Goal: Information Seeking & Learning: Learn about a topic

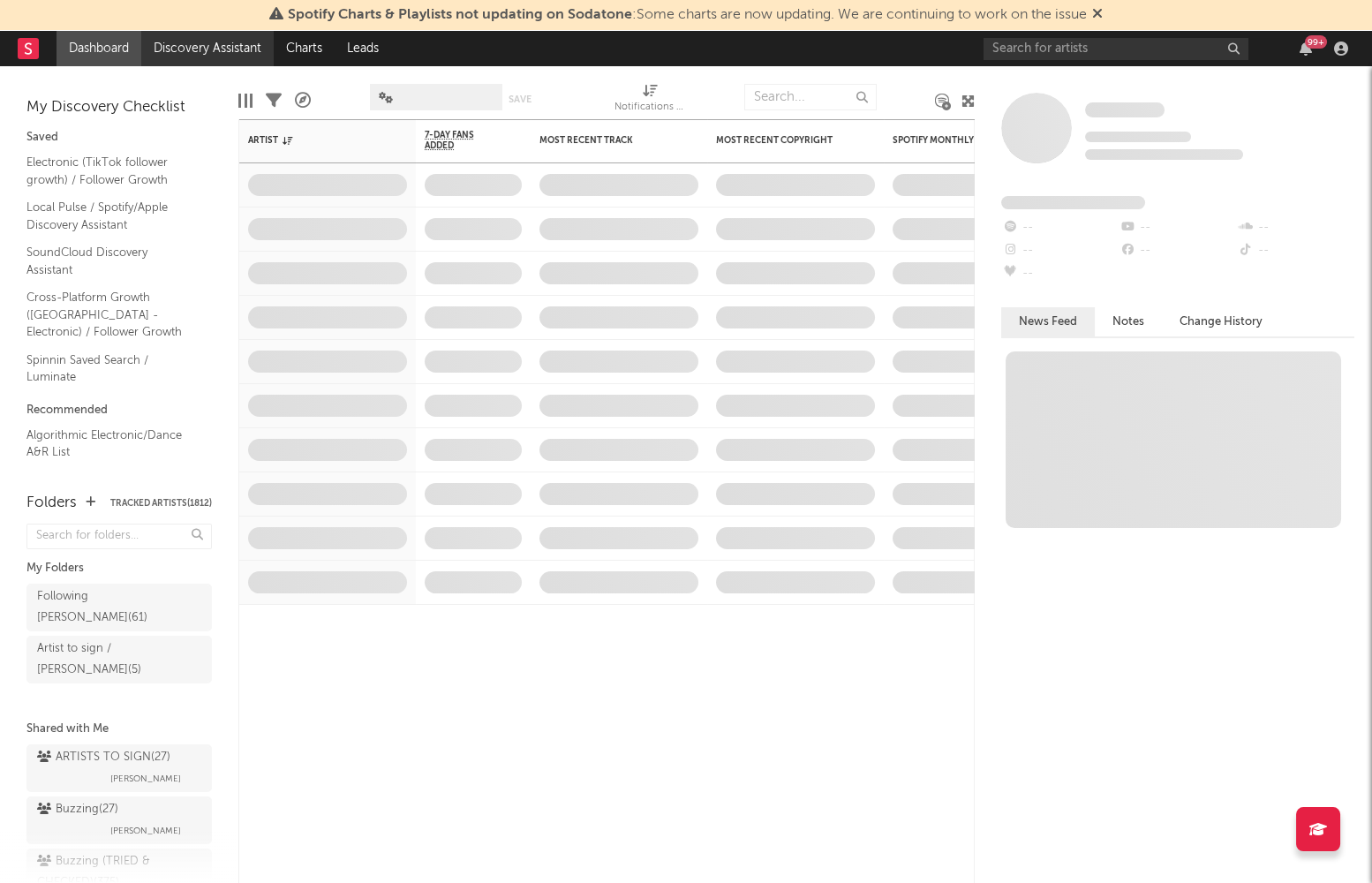
click at [239, 41] on link "Discovery Assistant" at bounding box center [207, 49] width 132 height 36
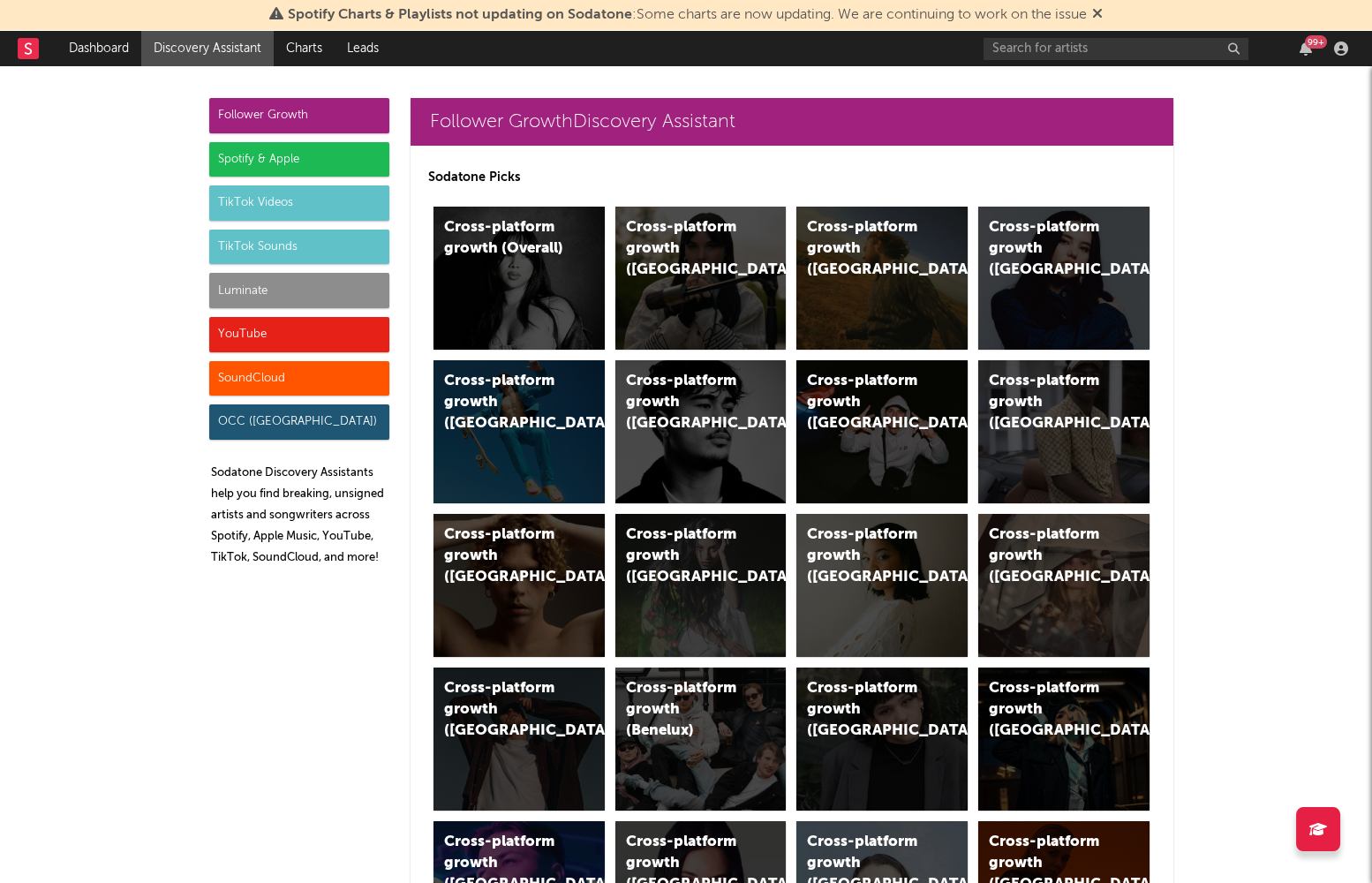
click at [282, 290] on div "Luminate" at bounding box center [299, 291] width 180 height 36
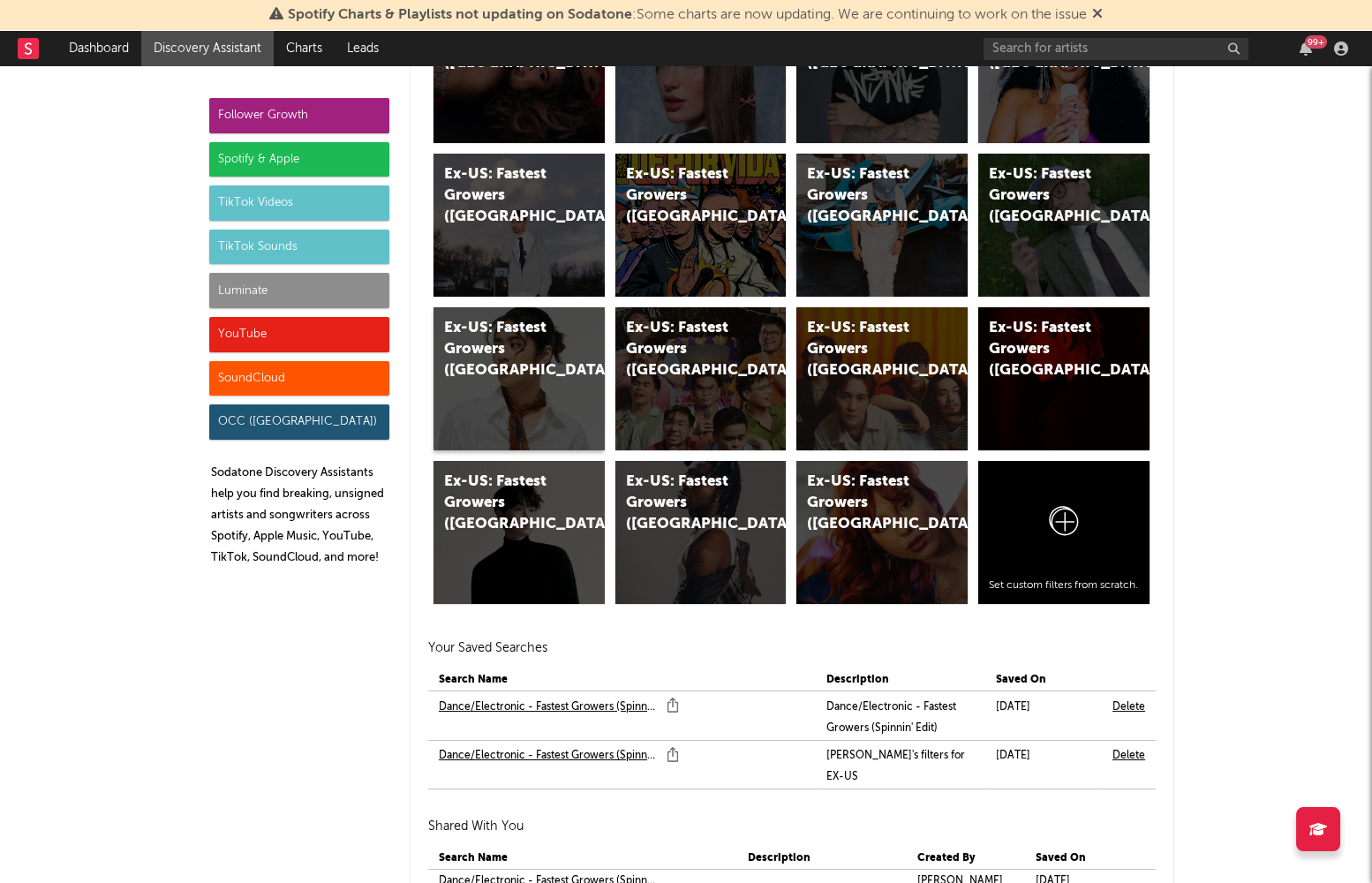
scroll to position [11032, 0]
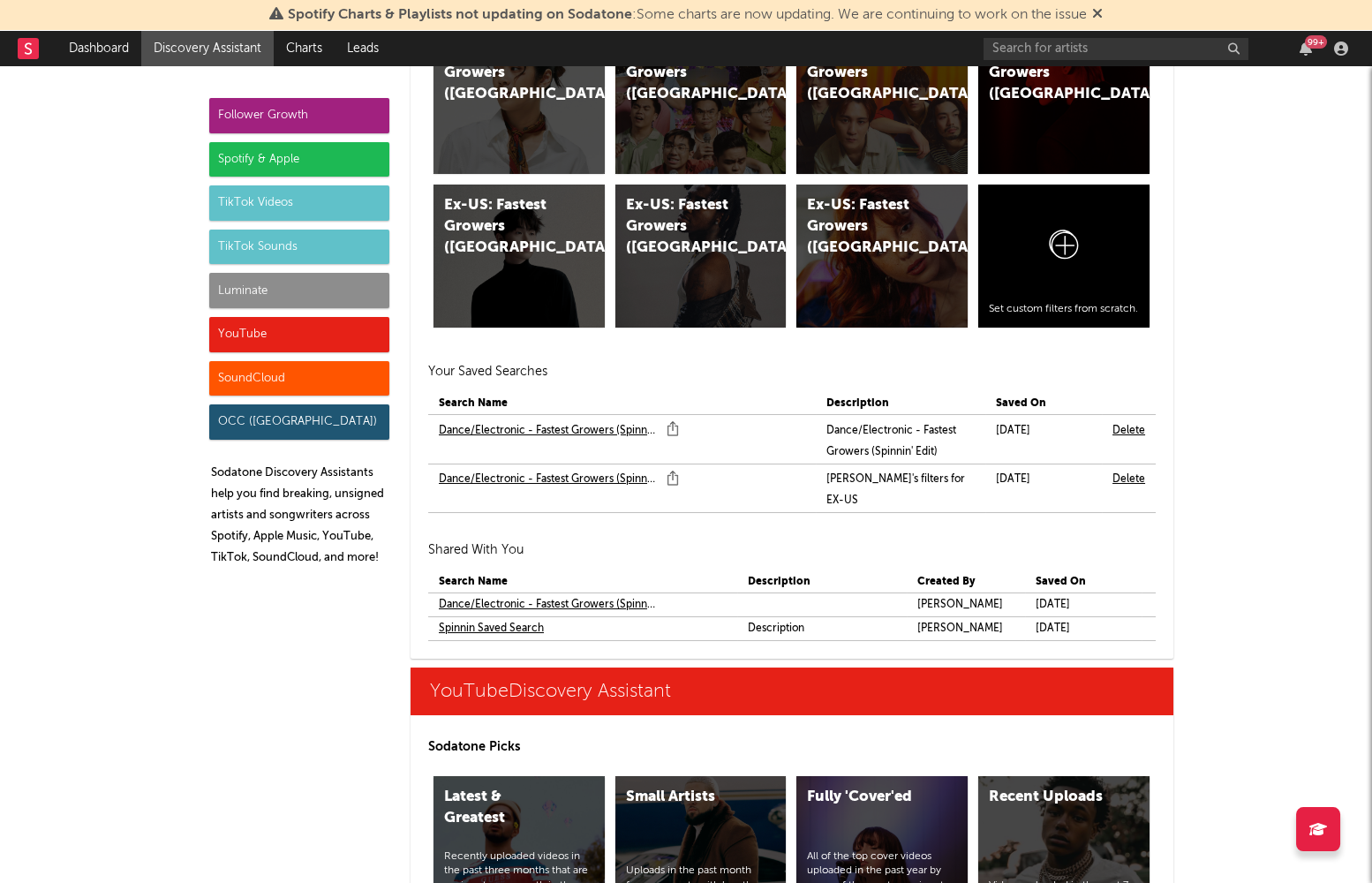
click at [586, 420] on link "Dance/Electronic - Fastest Growers (Spinnin' Edit)" at bounding box center [548, 430] width 219 height 21
click at [584, 465] on td "Dance/Electronic - Fastest Growers (Spinnin' Edit)" at bounding box center [554, 480] width 254 height 31
click at [591, 469] on link "Dance/Electronic - Fastest Growers (Spinnin' Edit)" at bounding box center [548, 479] width 219 height 21
drag, startPoint x: 308, startPoint y: 207, endPoint x: 300, endPoint y: 230, distance: 24.4
click at [300, 230] on div "Follower Growth Spotify & Apple TikTok Videos TikTok Sounds Luminate YouTube So…" at bounding box center [299, 339] width 180 height 482
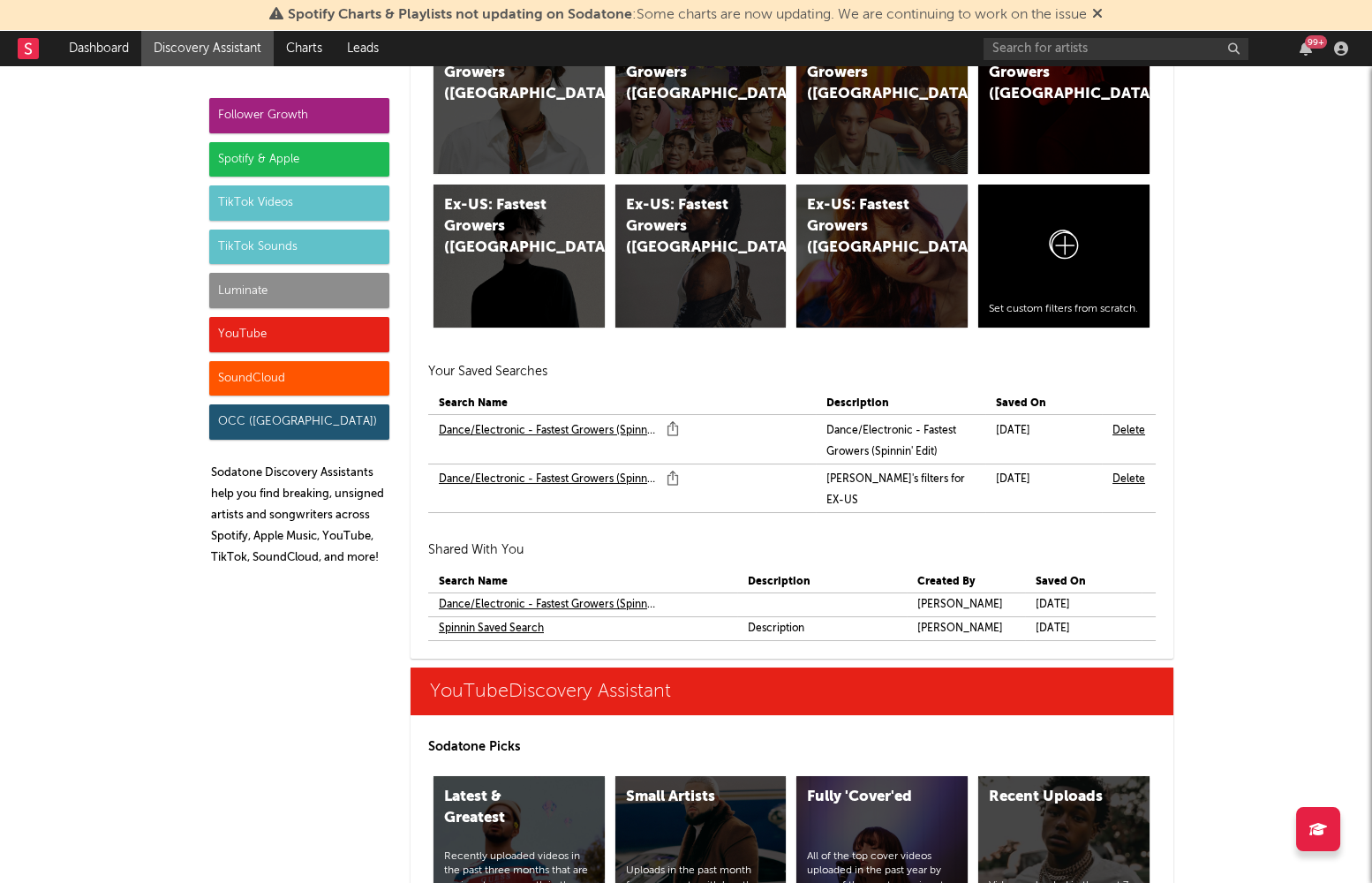
click at [287, 252] on div "TikTok Sounds" at bounding box center [299, 247] width 180 height 36
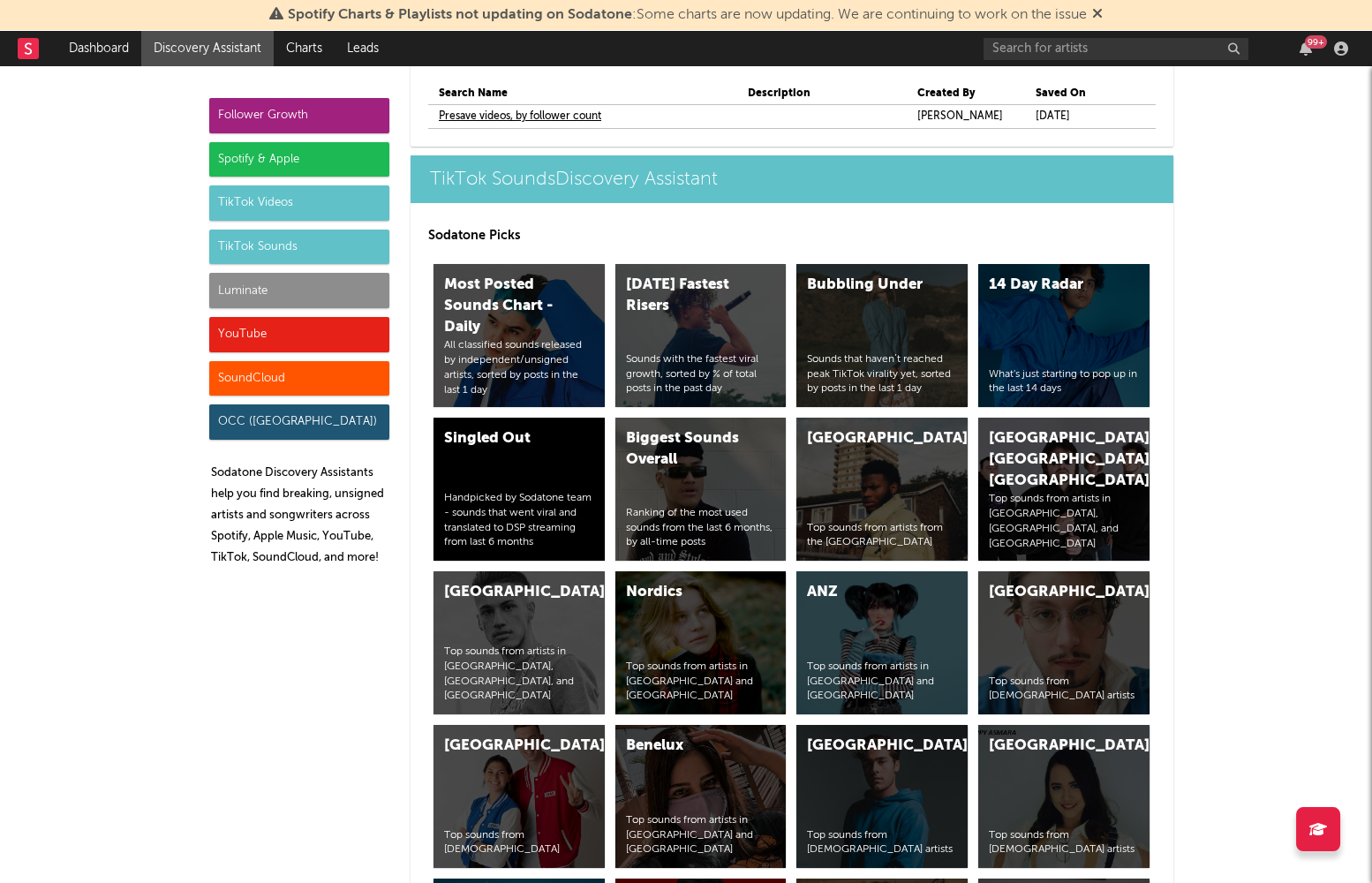
scroll to position [7246, 0]
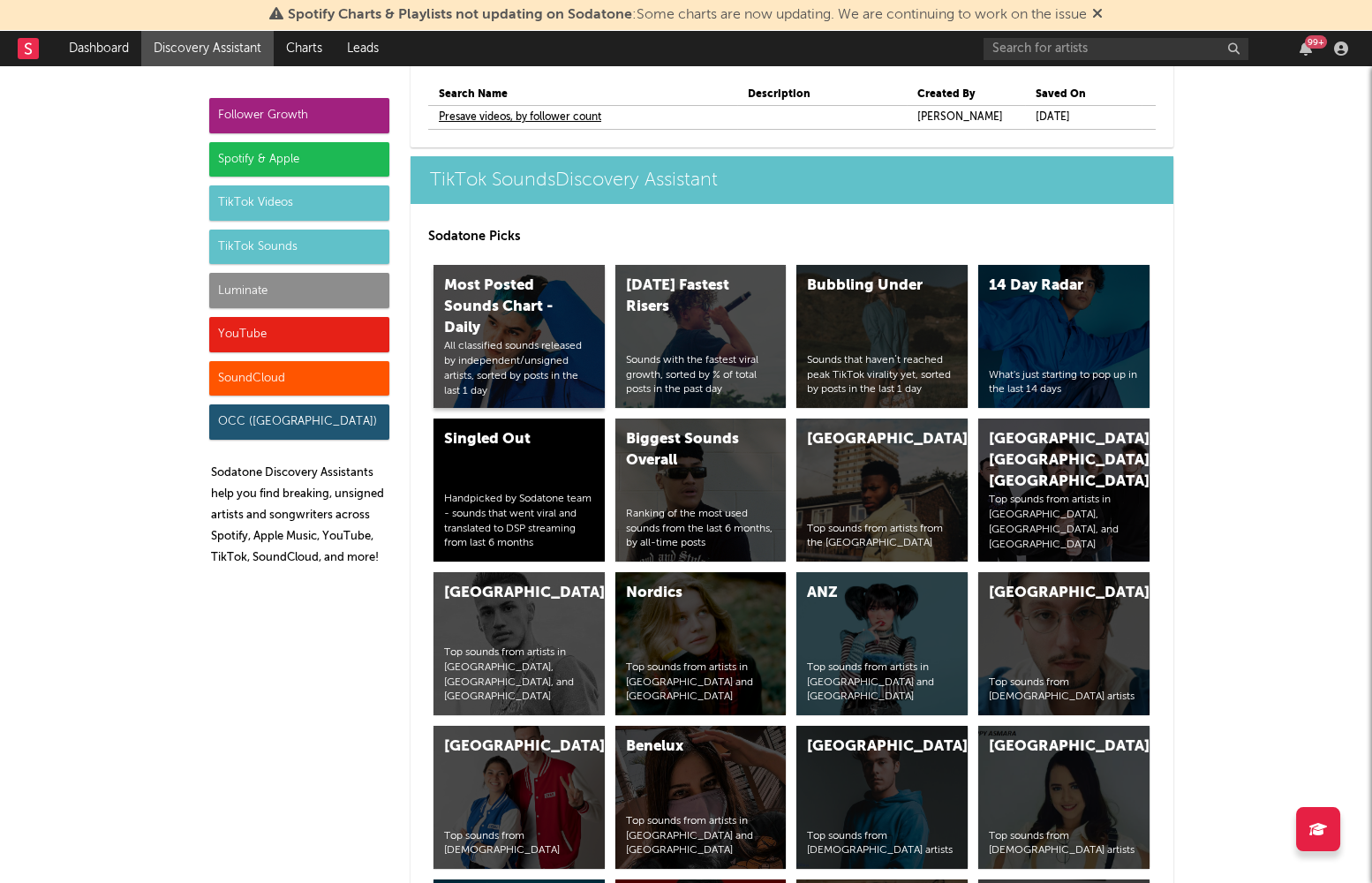
click at [512, 275] on div "Most Posted Sounds Chart - Daily" at bounding box center [503, 306] width 120 height 63
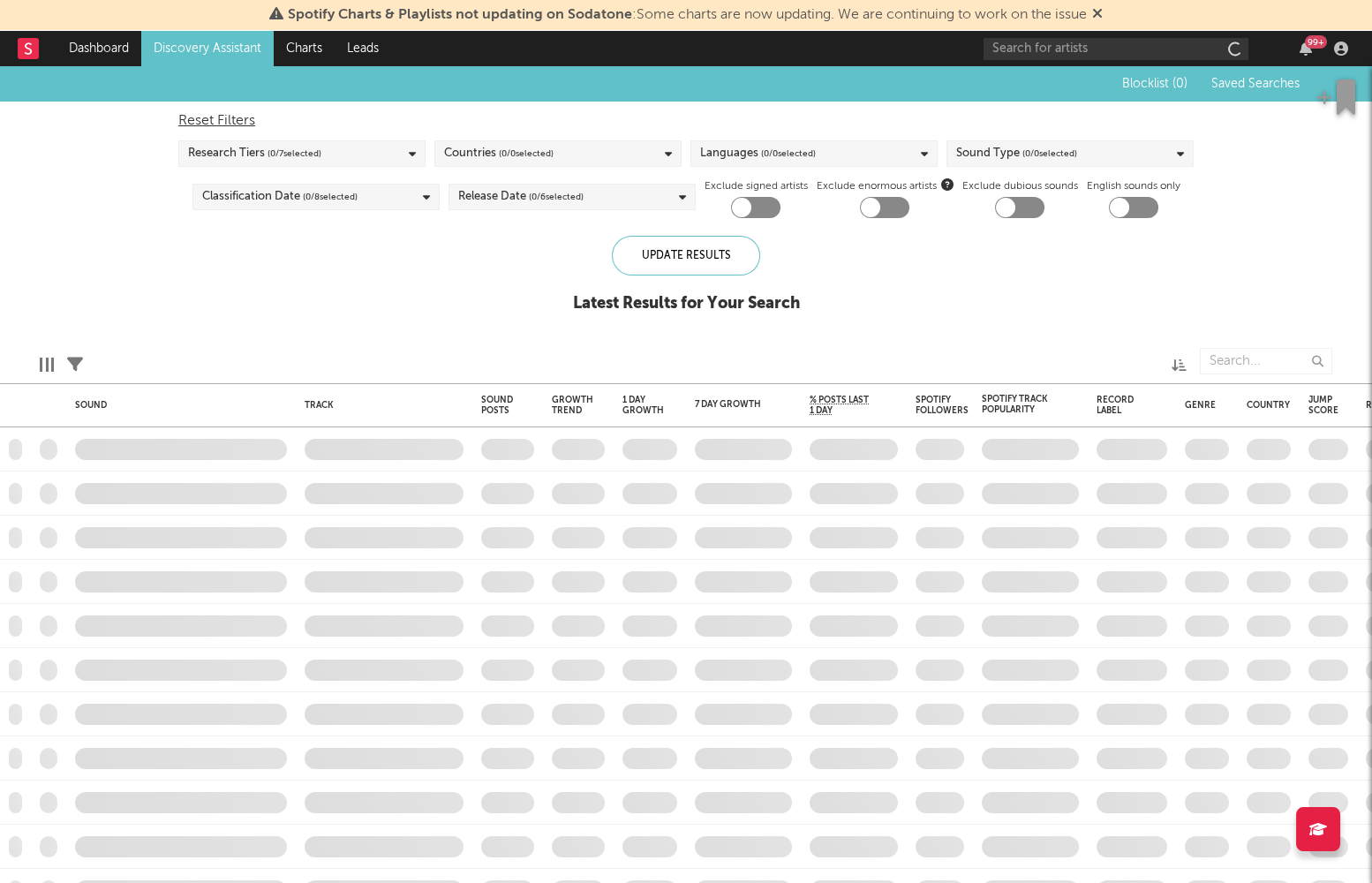
checkbox input "true"
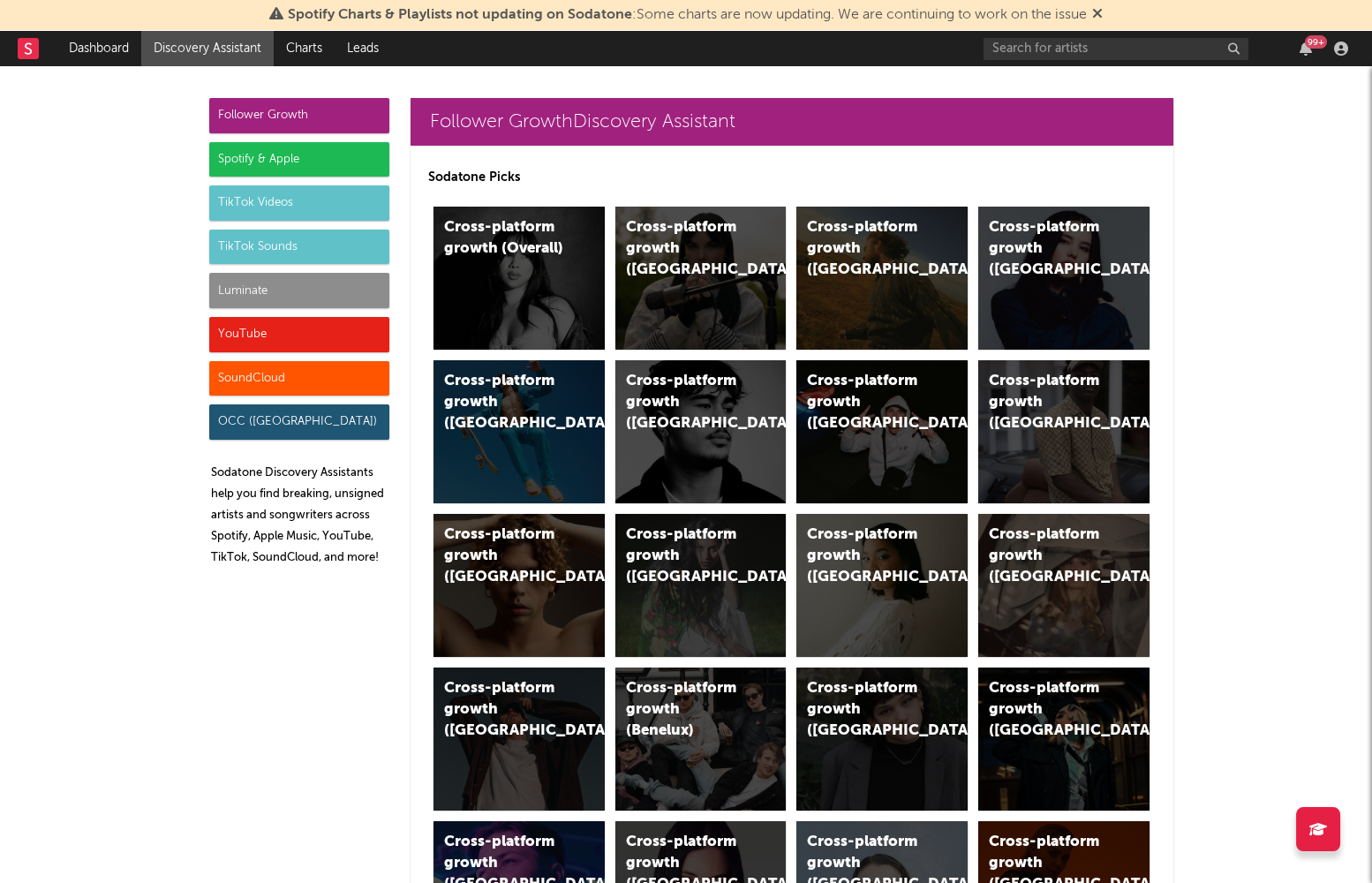
click at [241, 240] on div "TikTok Sounds" at bounding box center [299, 247] width 180 height 36
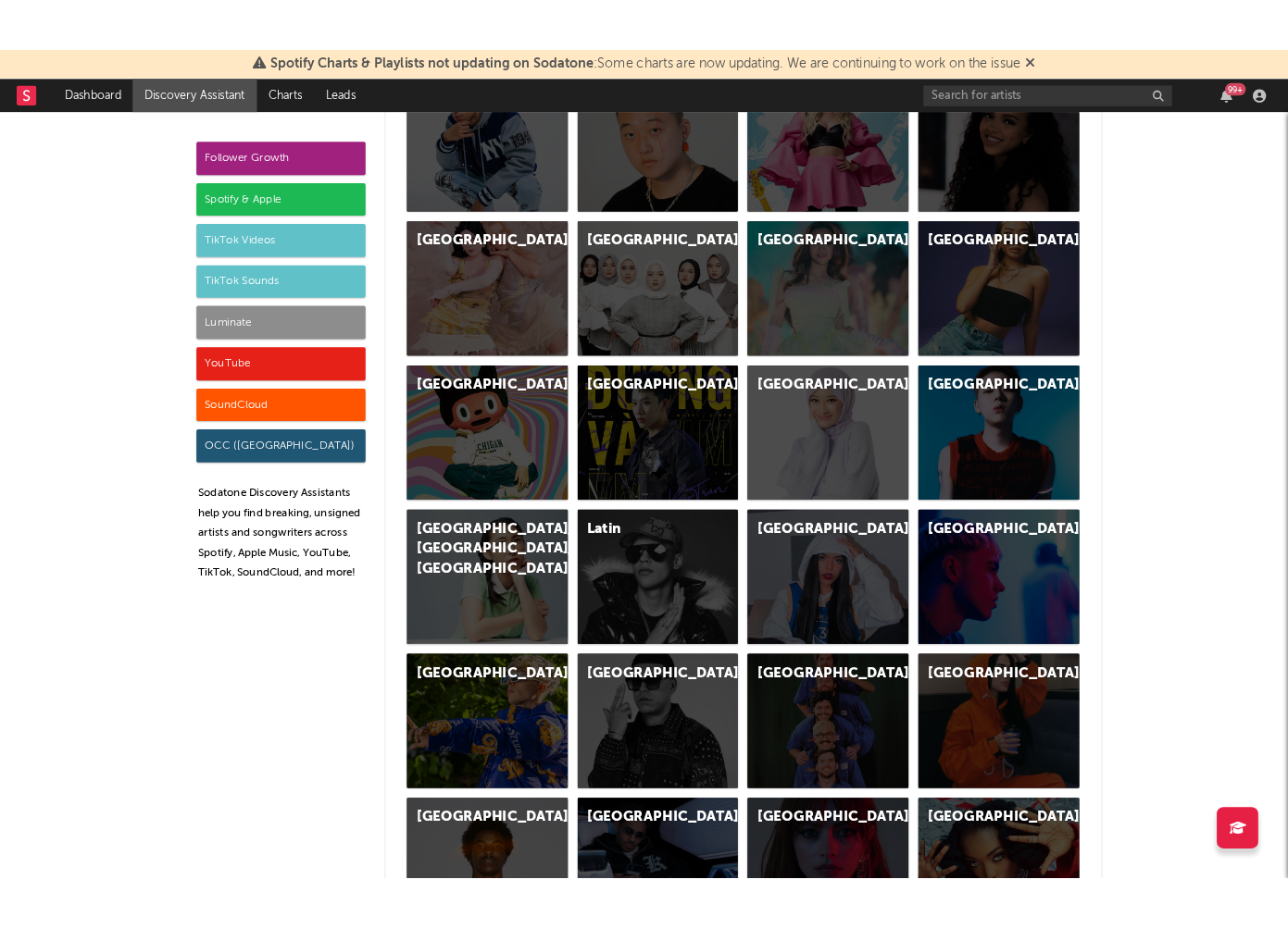
scroll to position [7592, 0]
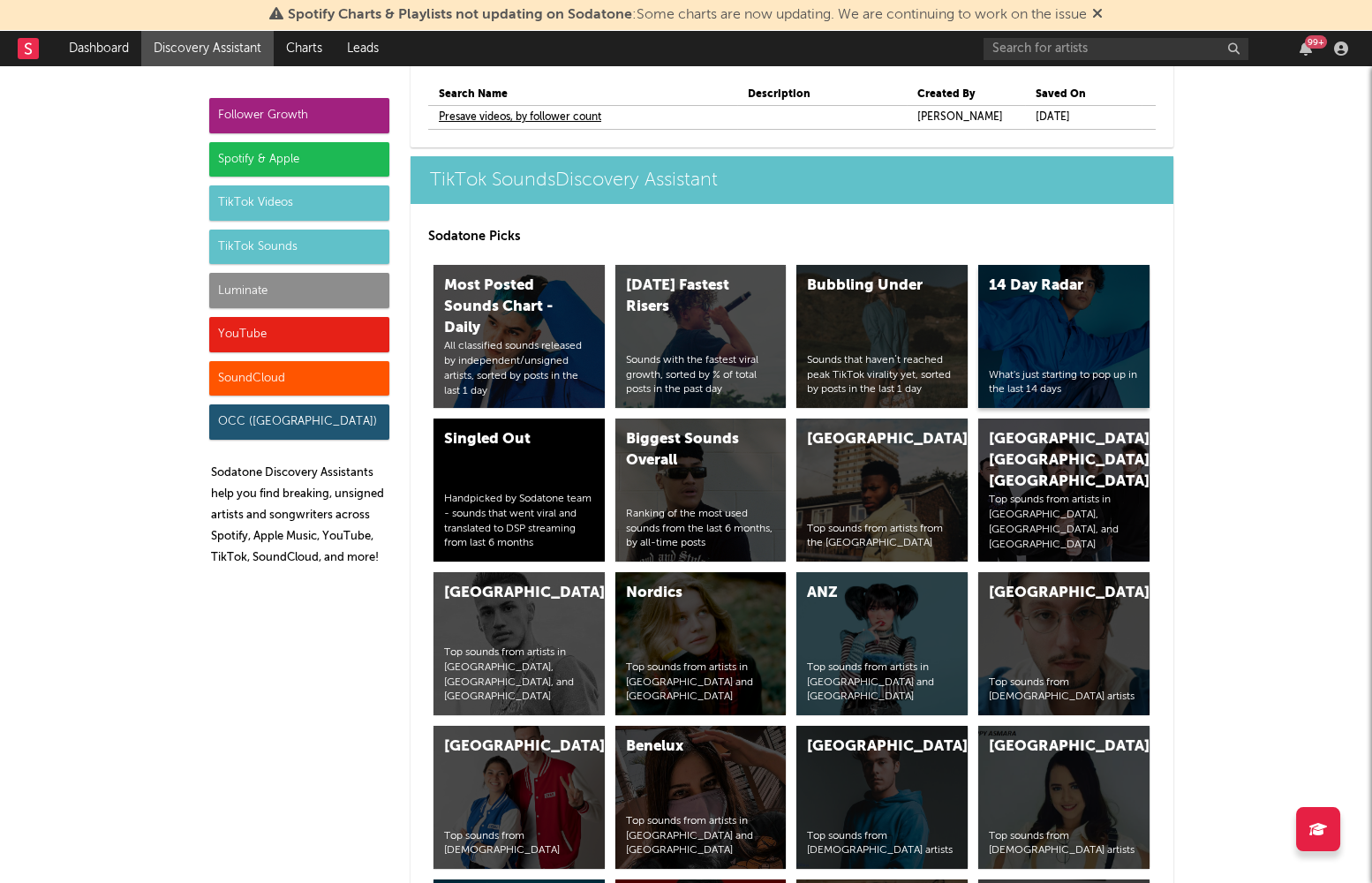
click at [1020, 277] on div "14 Day Radar What's just starting to pop up in the last 14 days" at bounding box center [1063, 337] width 171 height 143
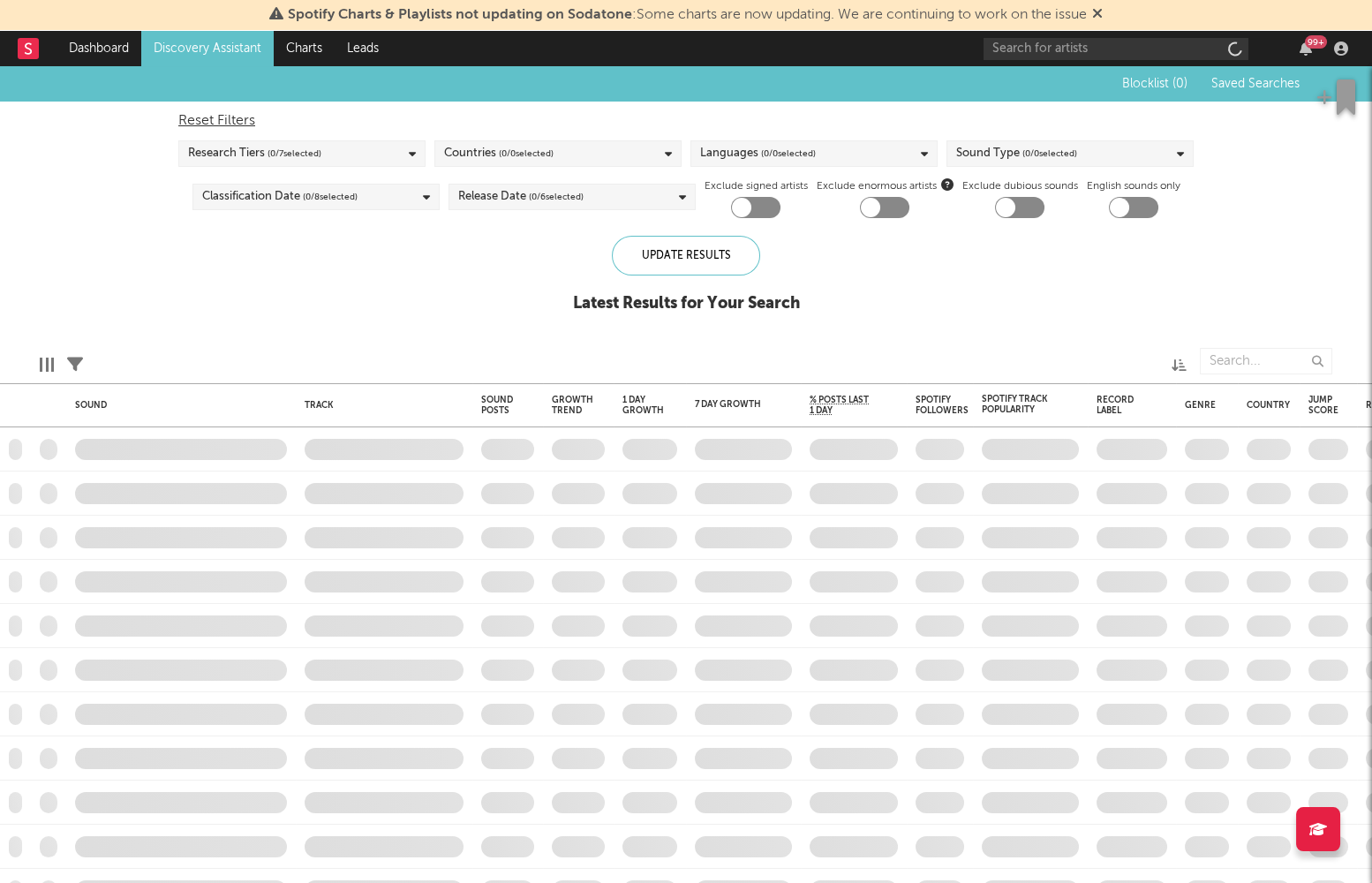
checkbox input "true"
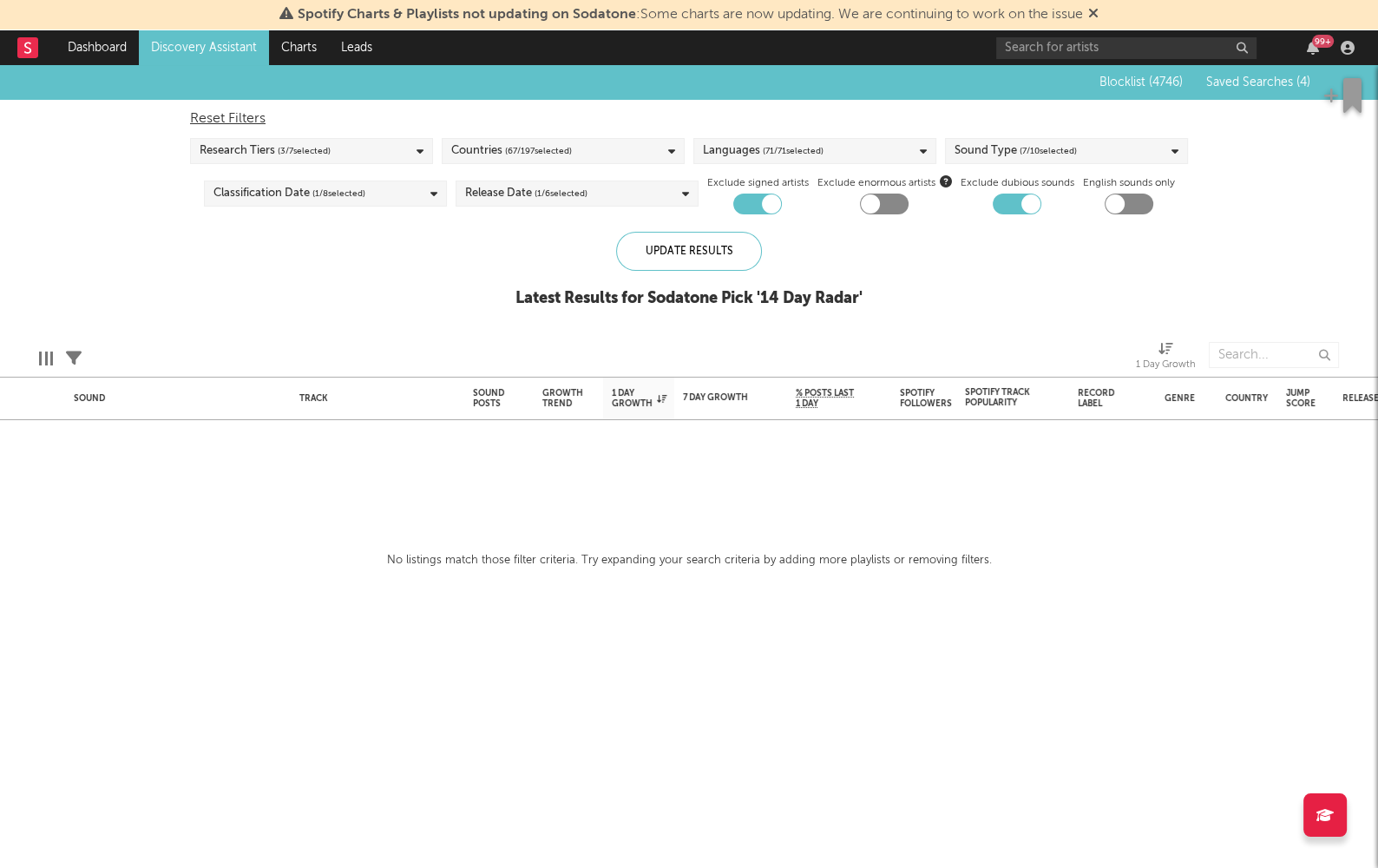
click at [529, 144] on span "( 67 / 197 selected)" at bounding box center [538, 151] width 67 height 21
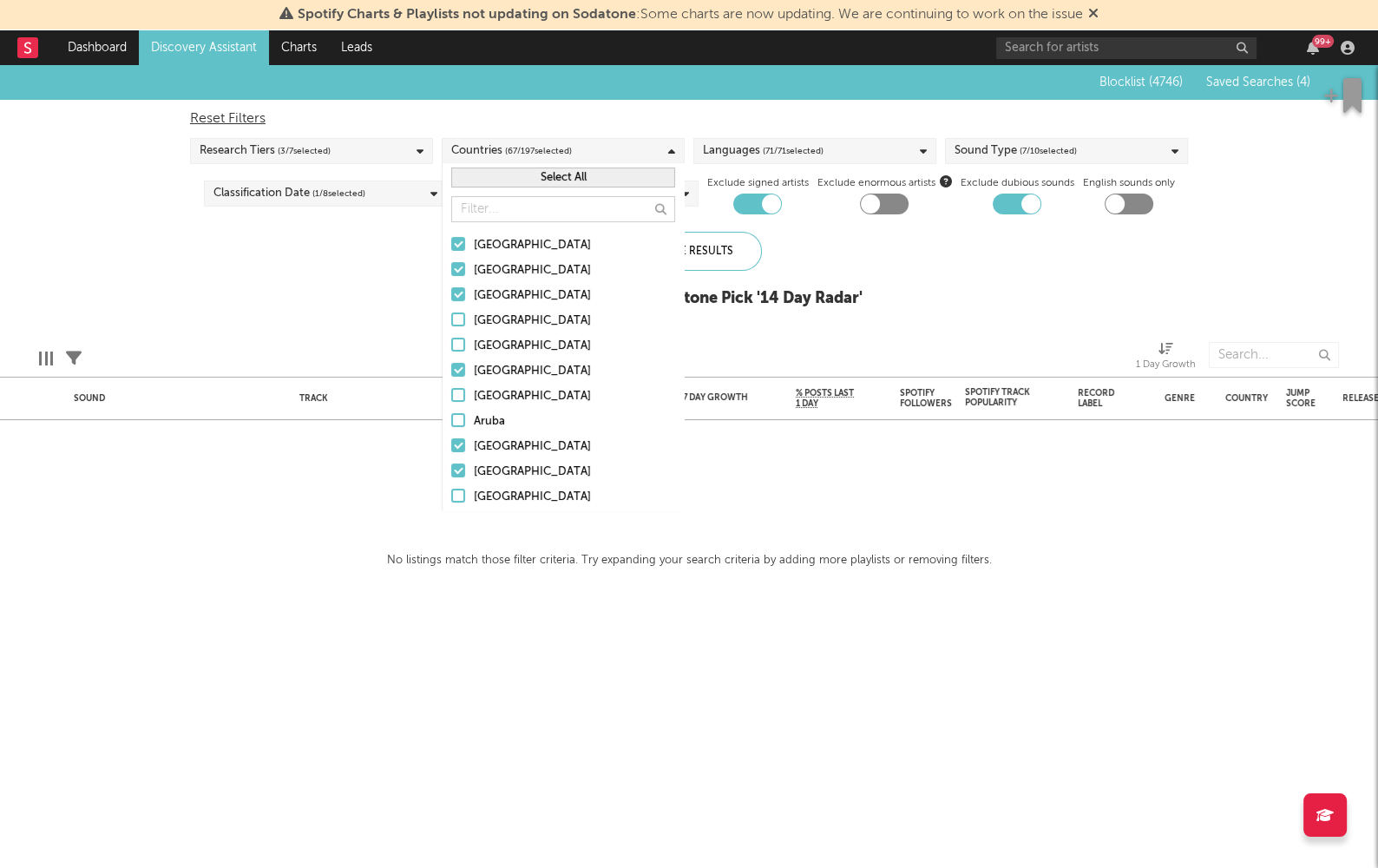
click at [535, 176] on button "Select All" at bounding box center [563, 178] width 224 height 20
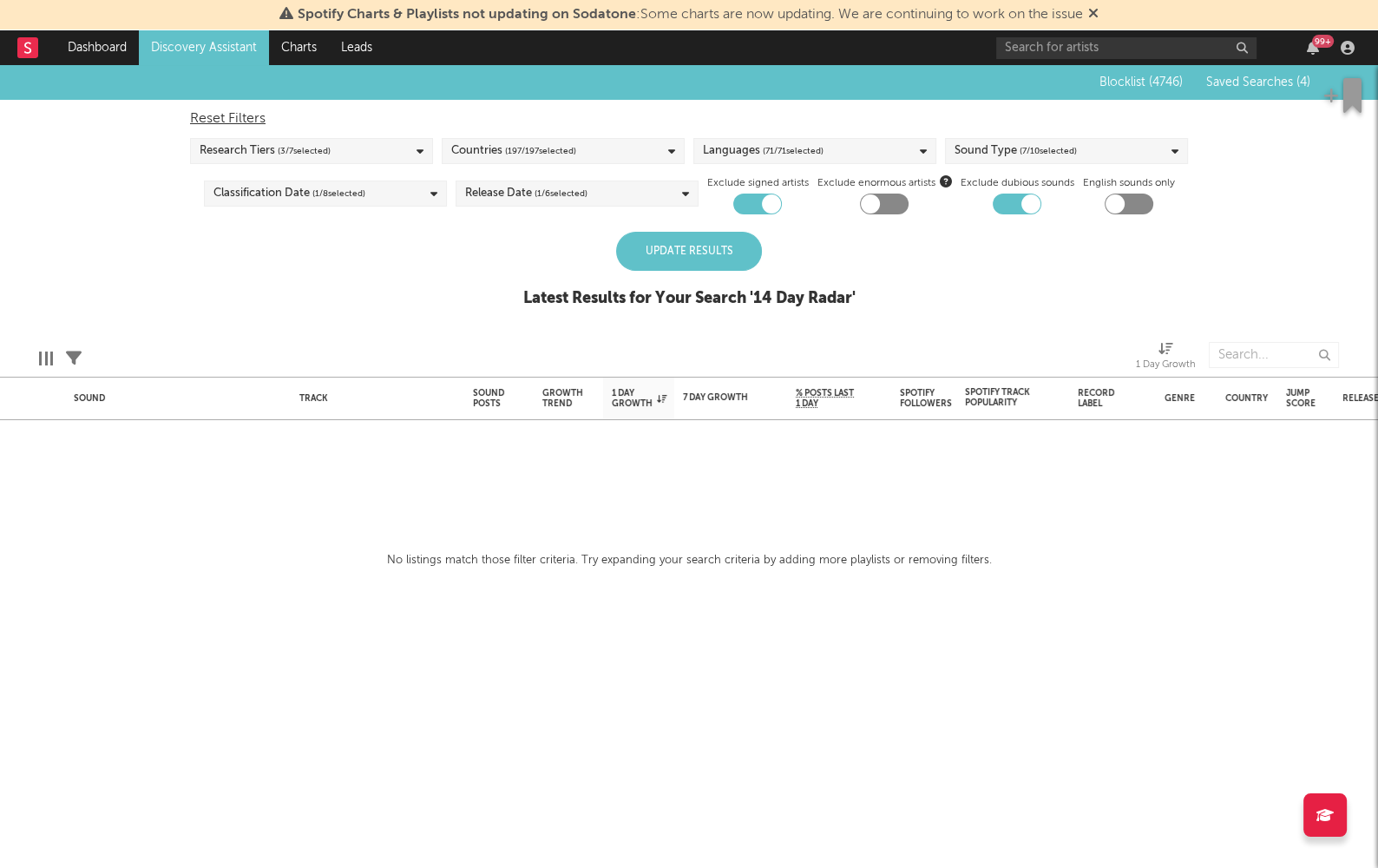
drag, startPoint x: 376, startPoint y: 260, endPoint x: 505, endPoint y: 254, distance: 129.1
click at [379, 260] on div "Blocklist ( 4746 ) Saved Searches ( 4 ) Reset Filters Research Tiers ( 3 / 7 se…" at bounding box center [689, 196] width 1378 height 261
click at [625, 256] on div "Update Results" at bounding box center [689, 251] width 146 height 39
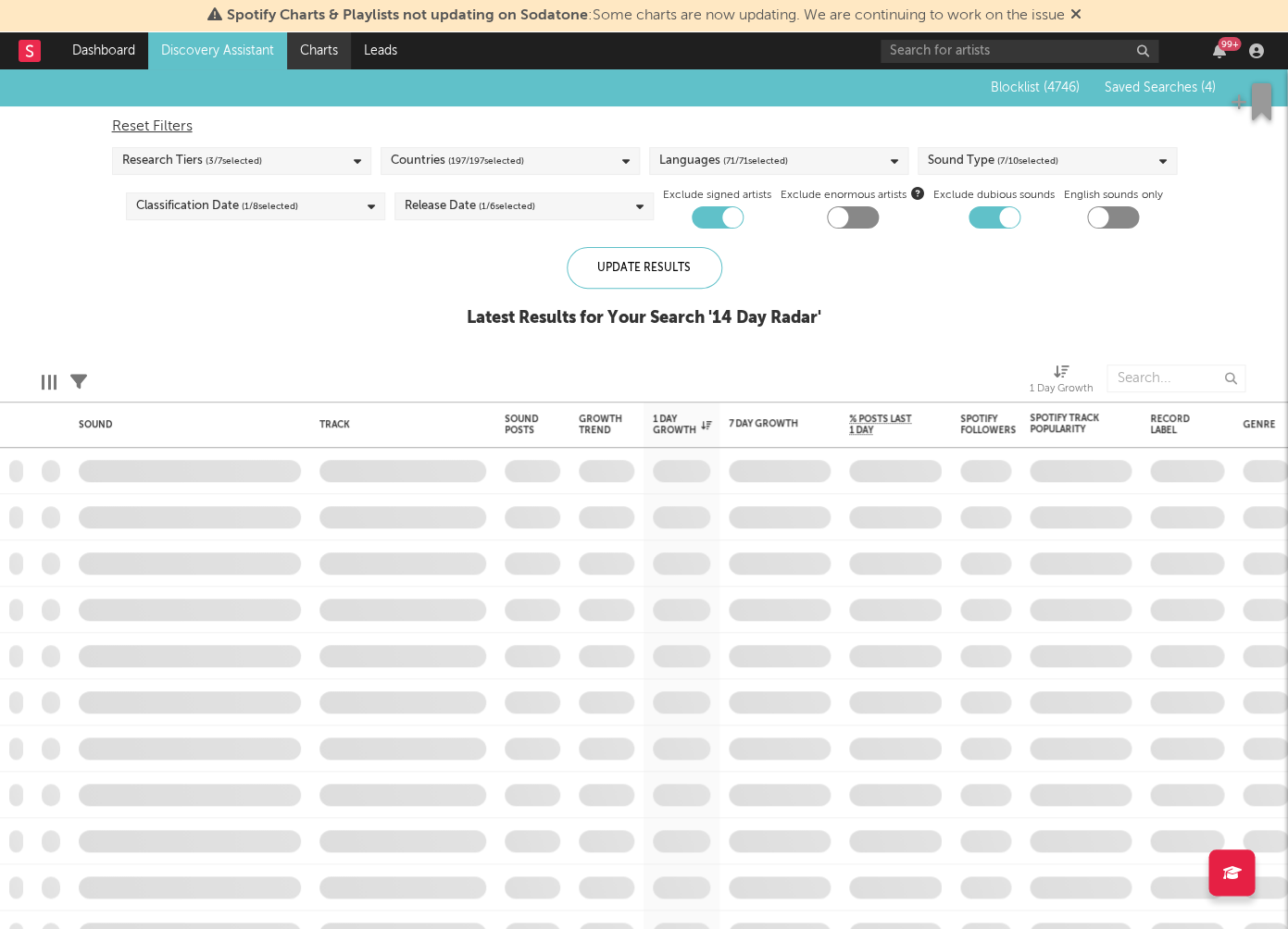
click at [310, 47] on link "Charts" at bounding box center [319, 51] width 63 height 37
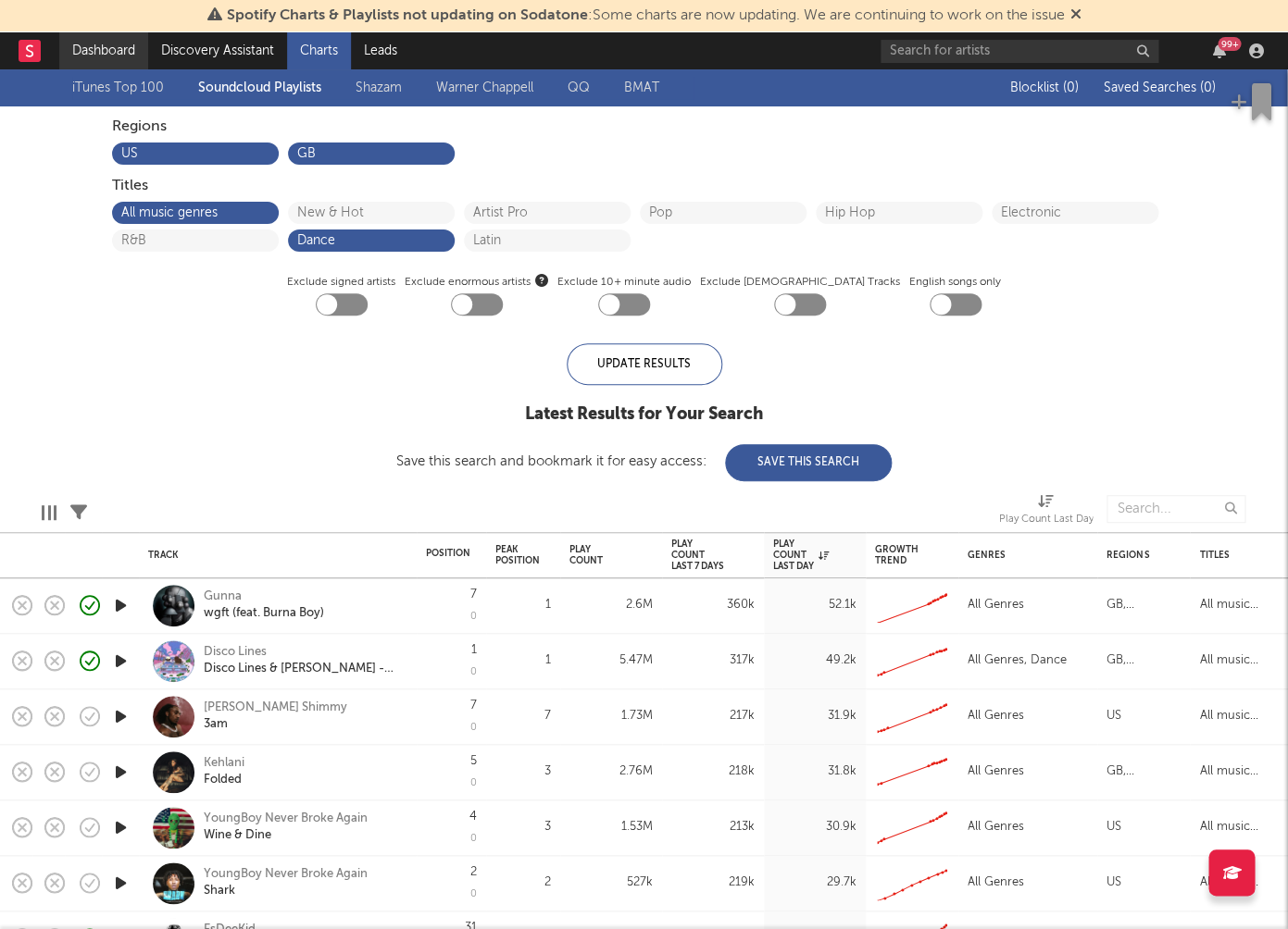
click at [110, 48] on link "Dashboard" at bounding box center [104, 51] width 88 height 37
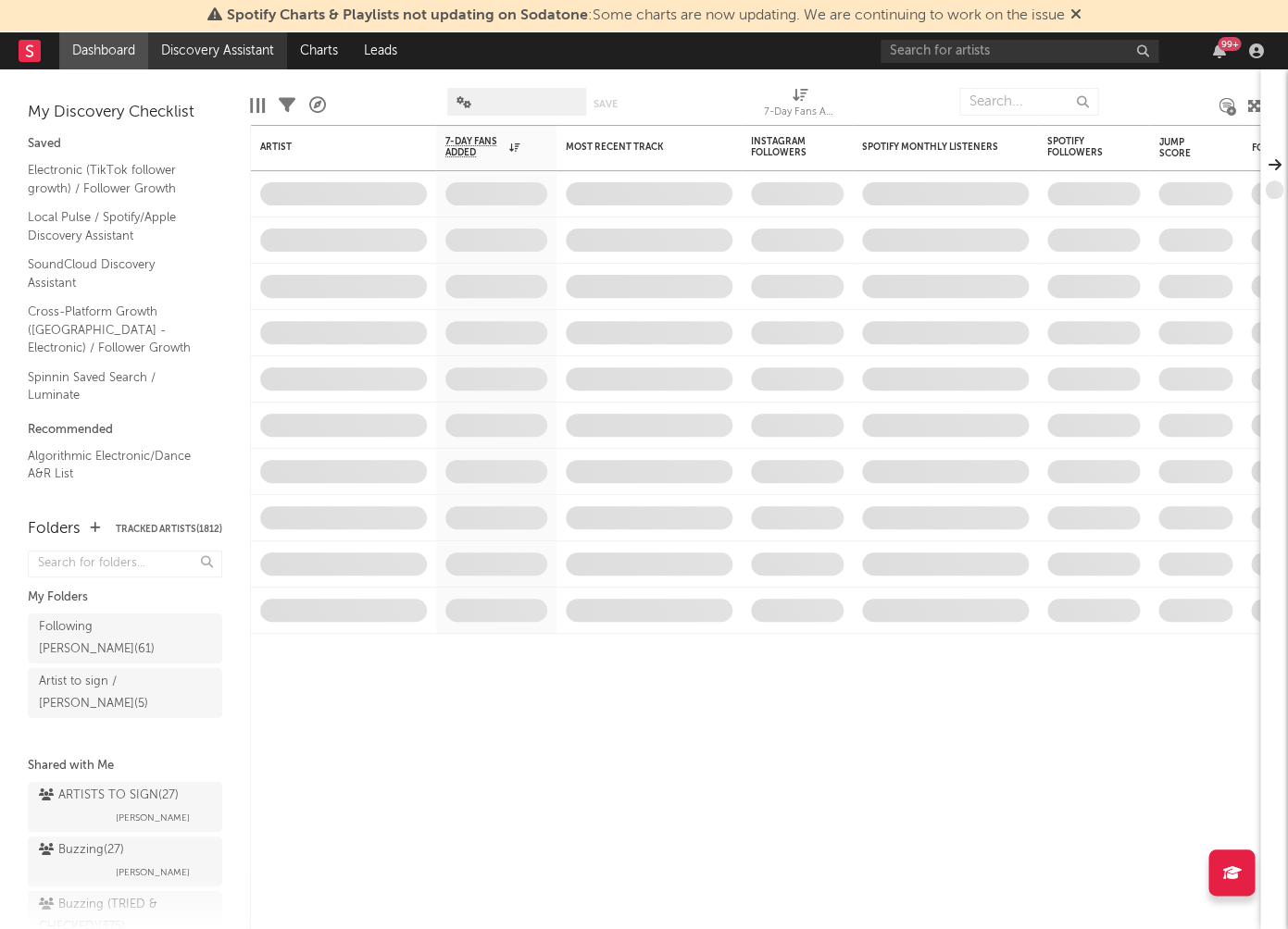
click at [258, 45] on link "Discovery Assistant" at bounding box center [217, 51] width 138 height 37
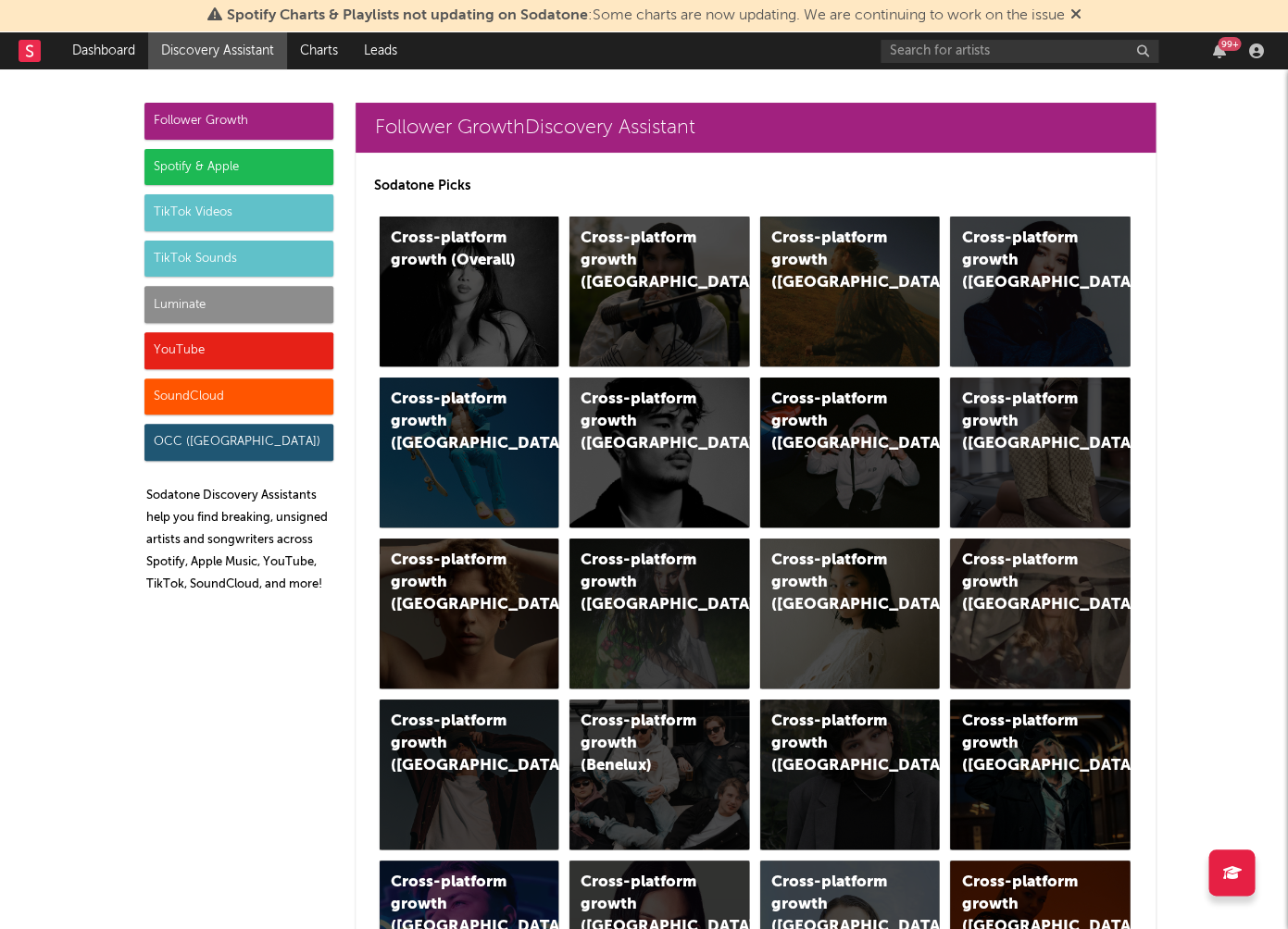
click at [204, 158] on div "Spotify & Apple" at bounding box center [238, 167] width 188 height 37
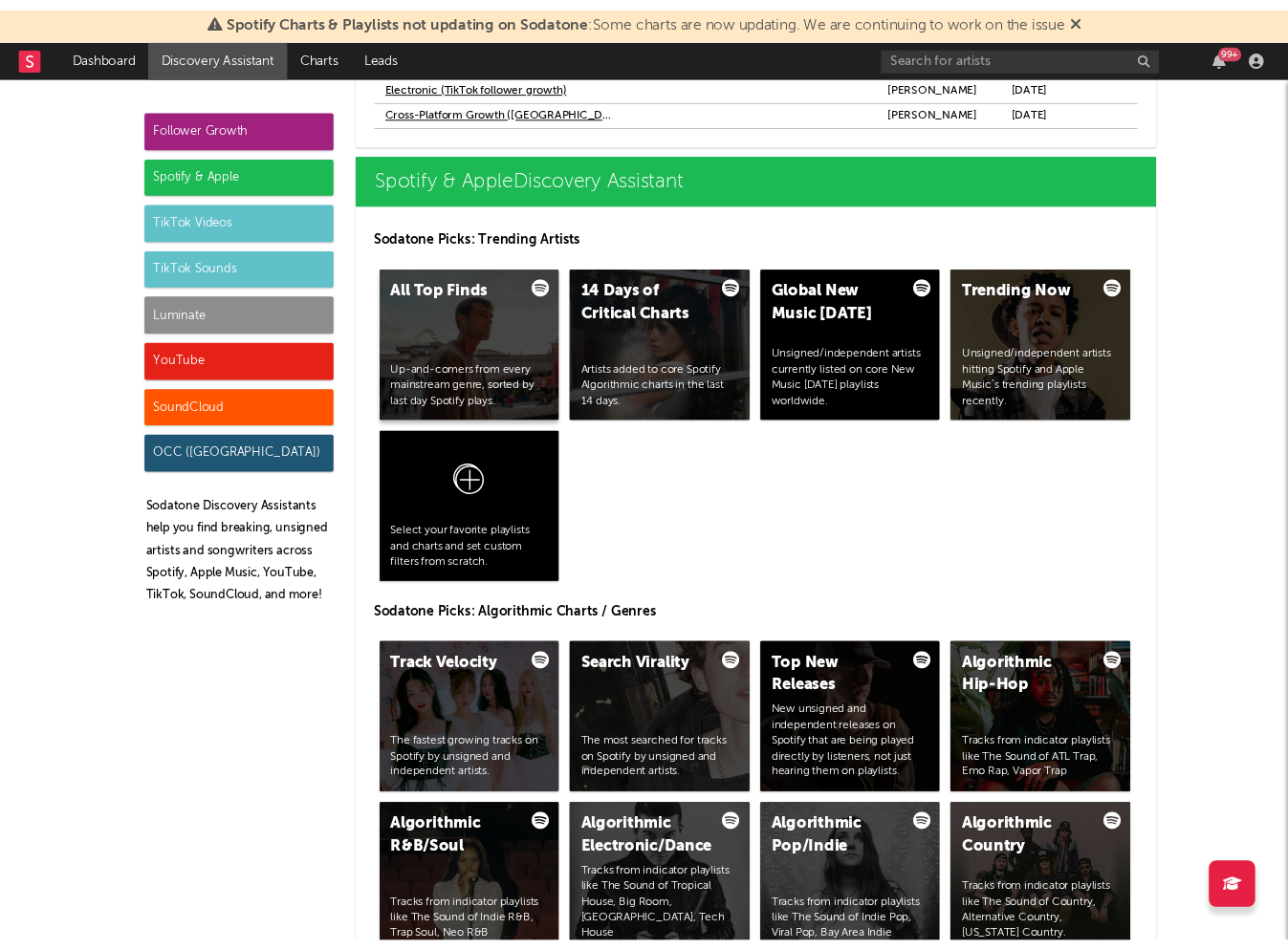
scroll to position [2106, 0]
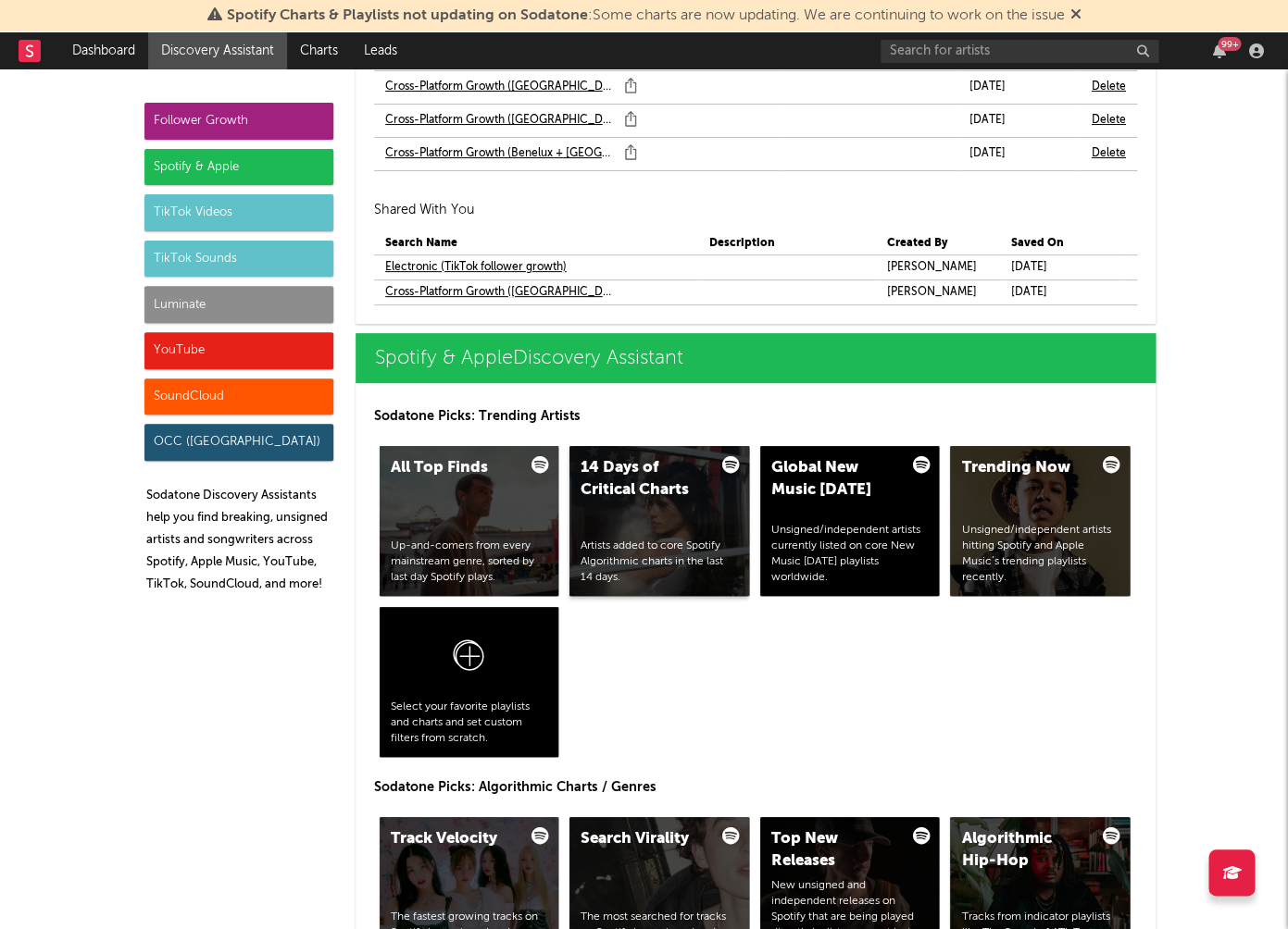
click at [640, 486] on div "14 Days of Critical Charts Artists added to core Spotify Algorithmic charts in …" at bounding box center [658, 521] width 180 height 150
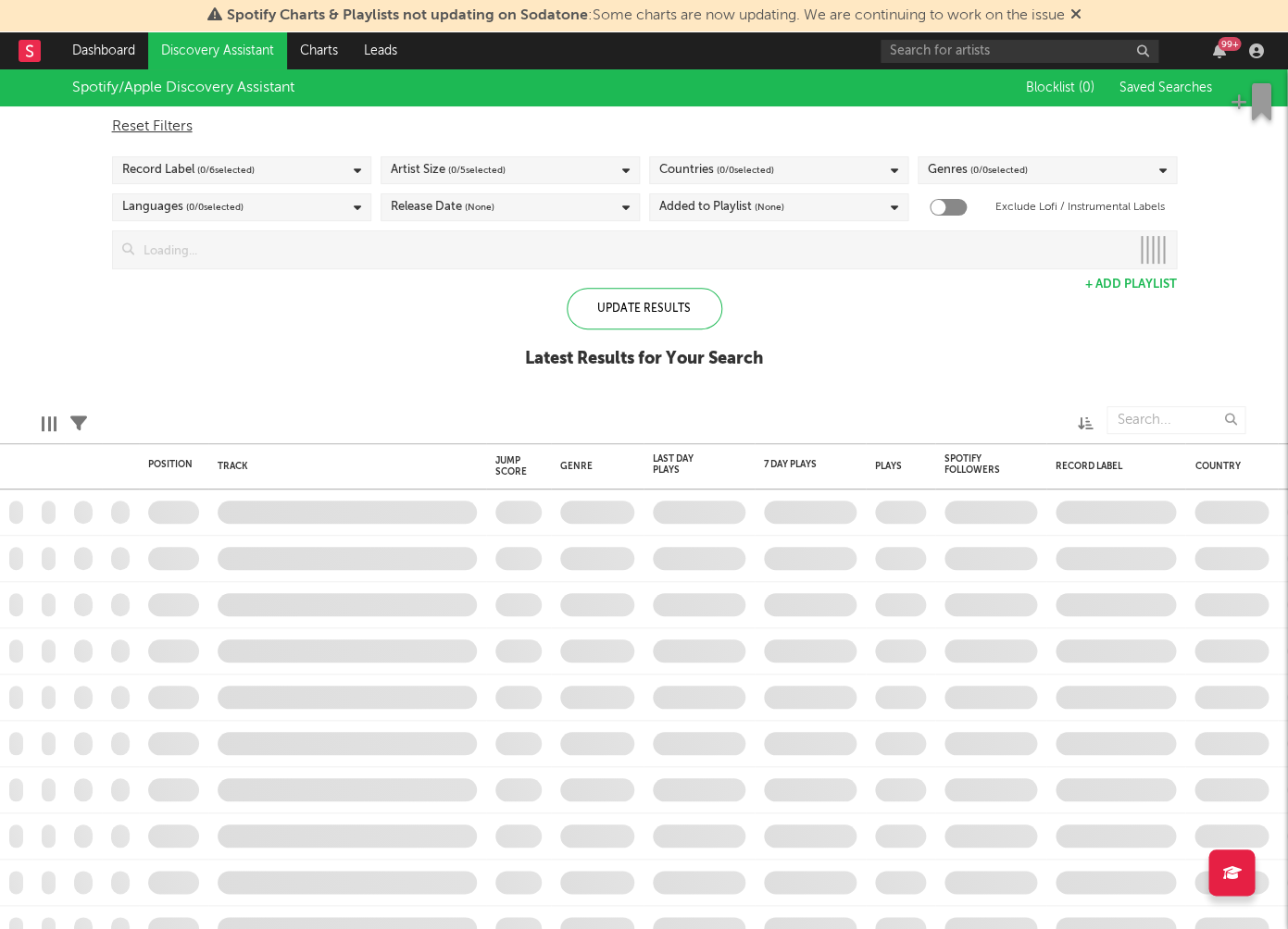
checkbox input "true"
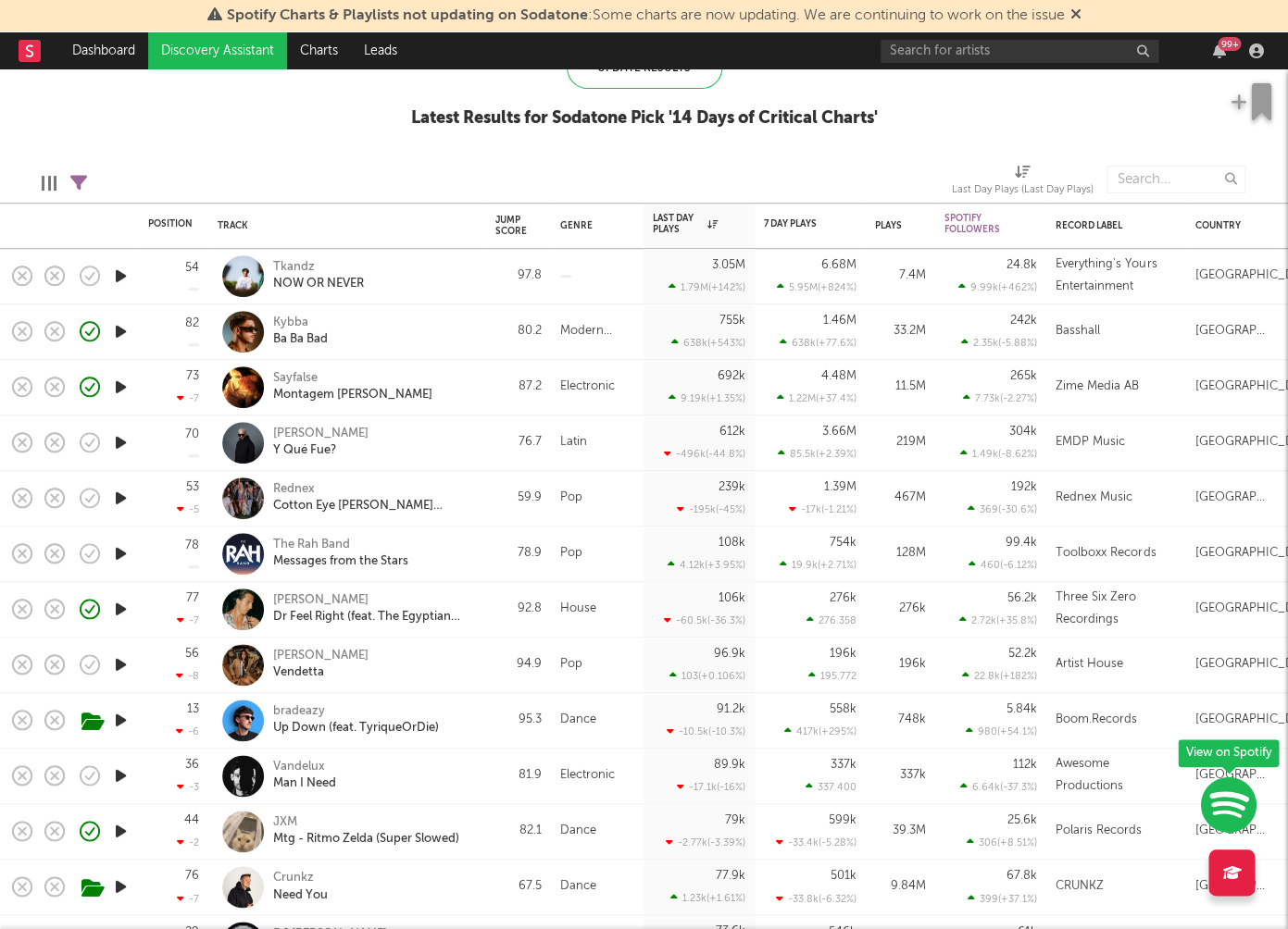
click at [120, 612] on icon "button" at bounding box center [121, 609] width 19 height 23
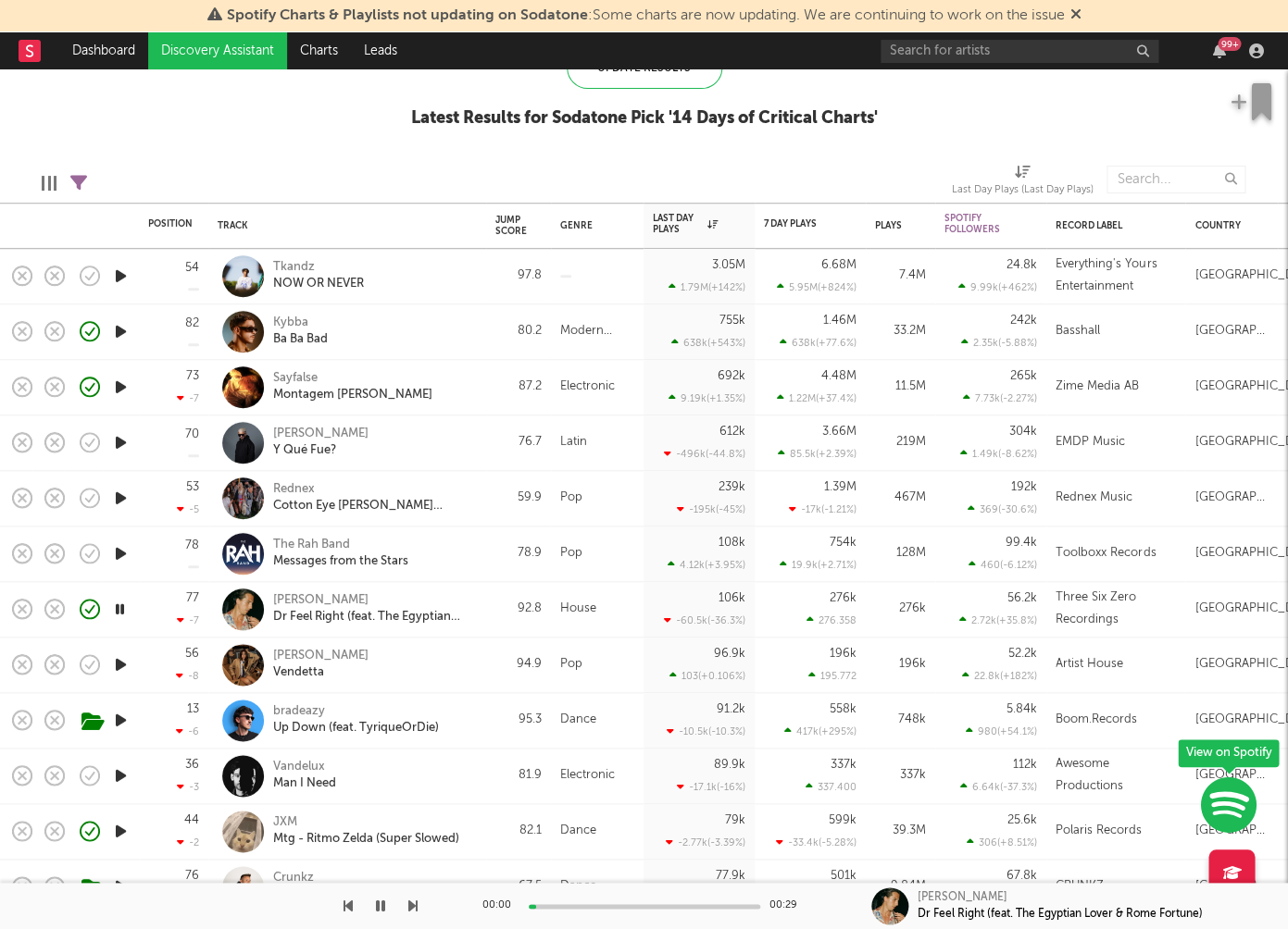
click at [121, 611] on icon "button" at bounding box center [120, 609] width 17 height 23
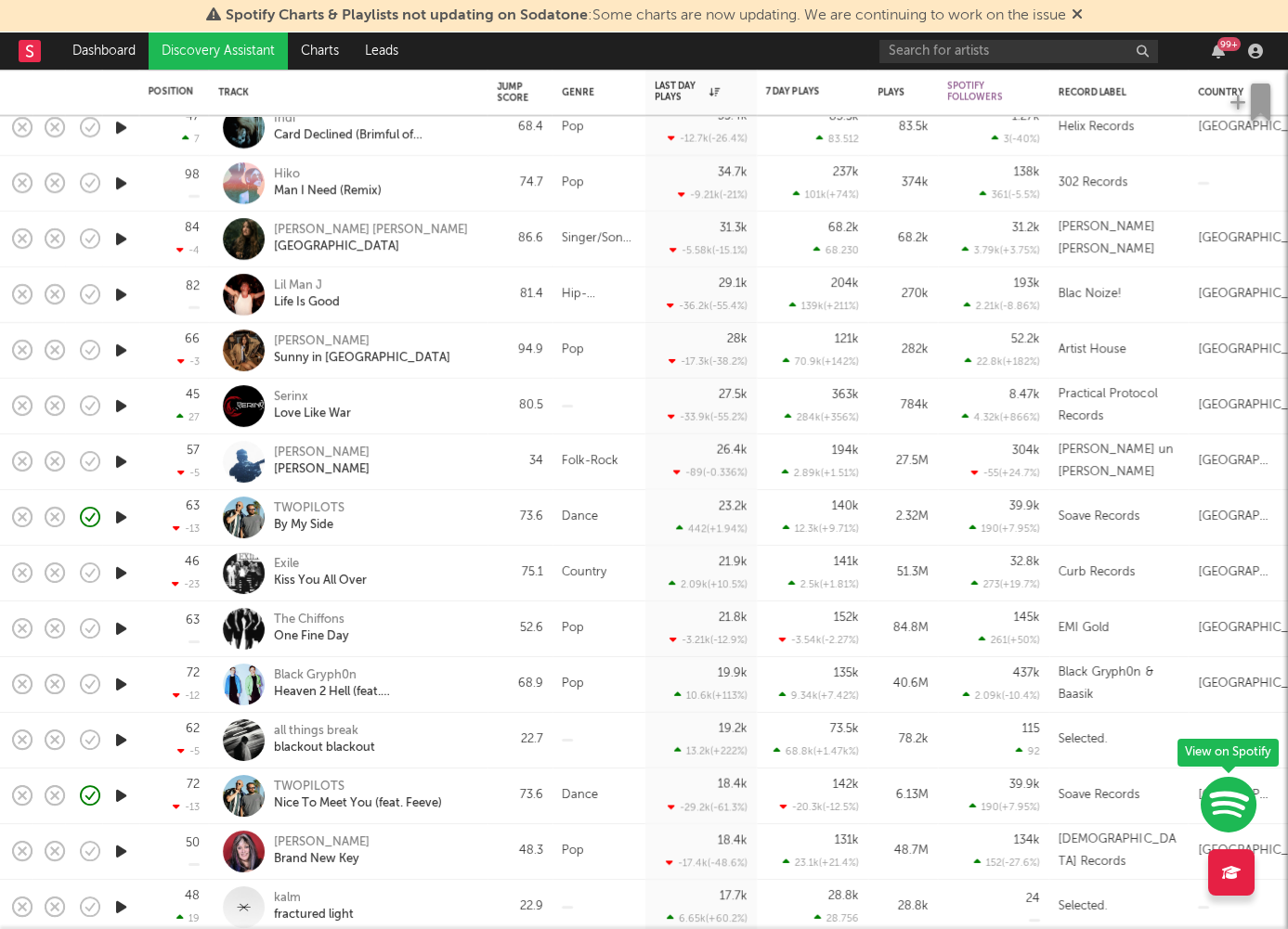
click at [210, 54] on link "Discovery Assistant" at bounding box center [218, 51] width 139 height 38
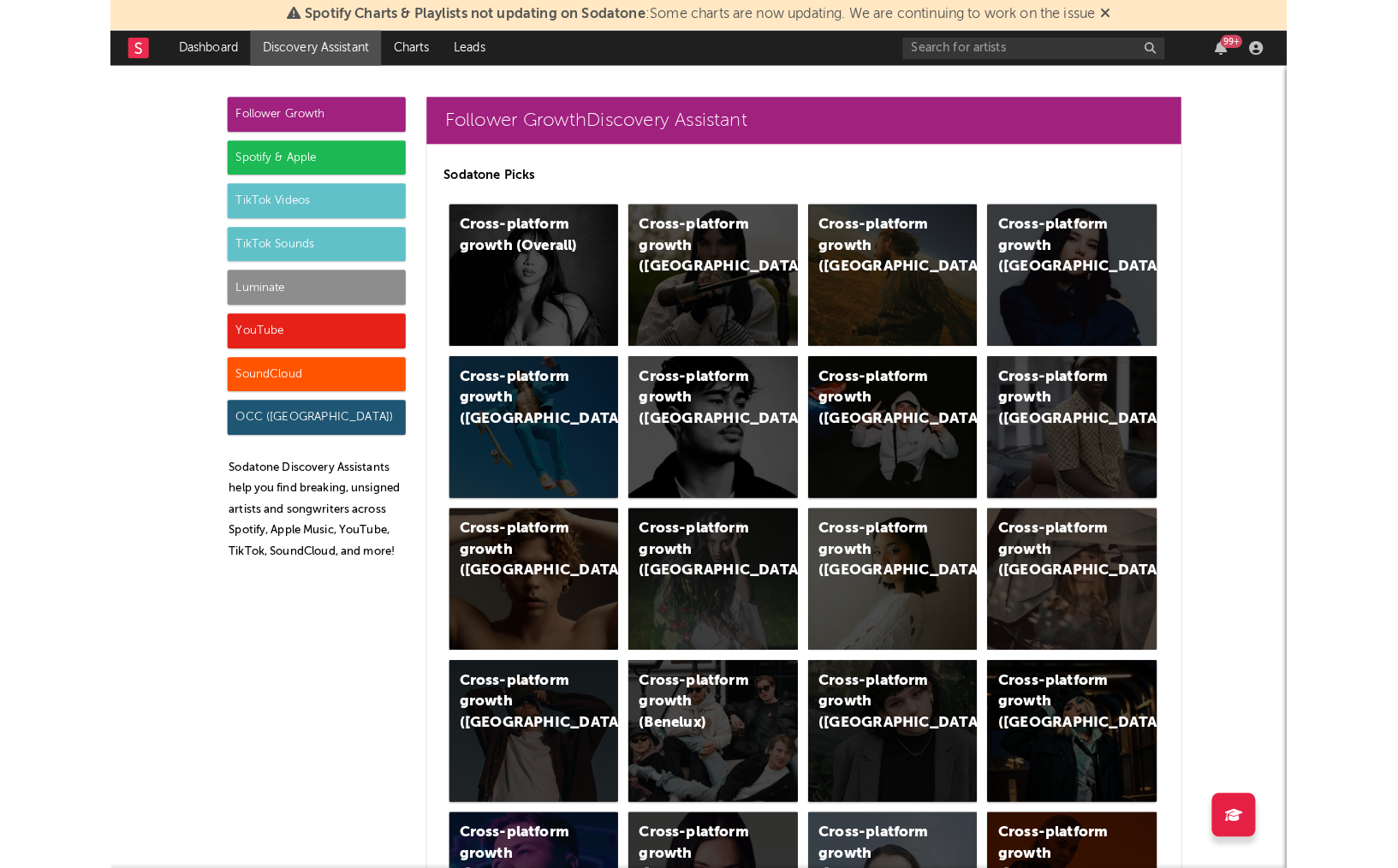
scroll to position [56, 0]
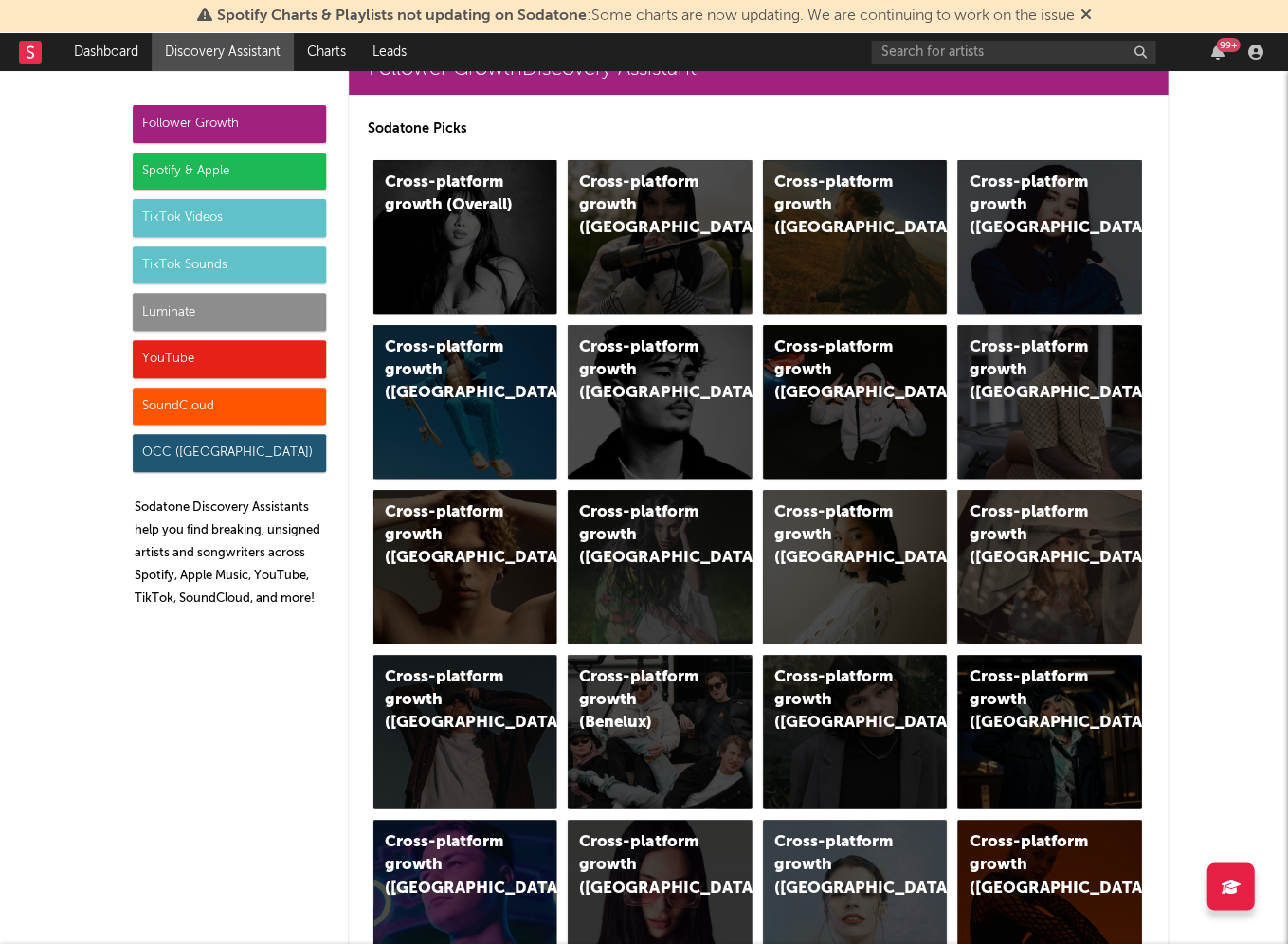
click at [1060, 37] on div "99 +" at bounding box center [1070, 52] width 398 height 38
click at [1055, 42] on input "text" at bounding box center [1012, 52] width 284 height 24
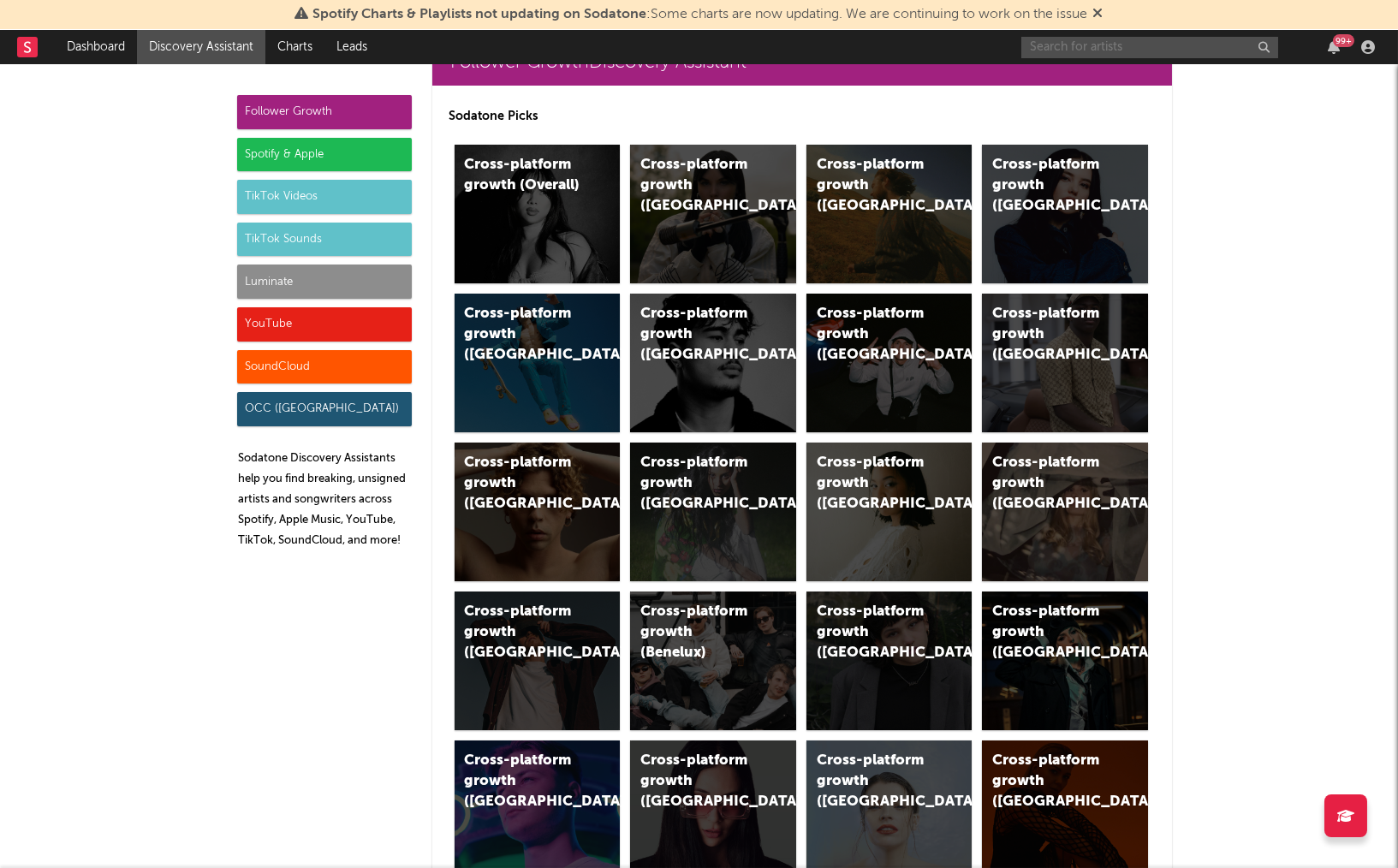
click at [1096, 57] on input "text" at bounding box center [1149, 47] width 257 height 21
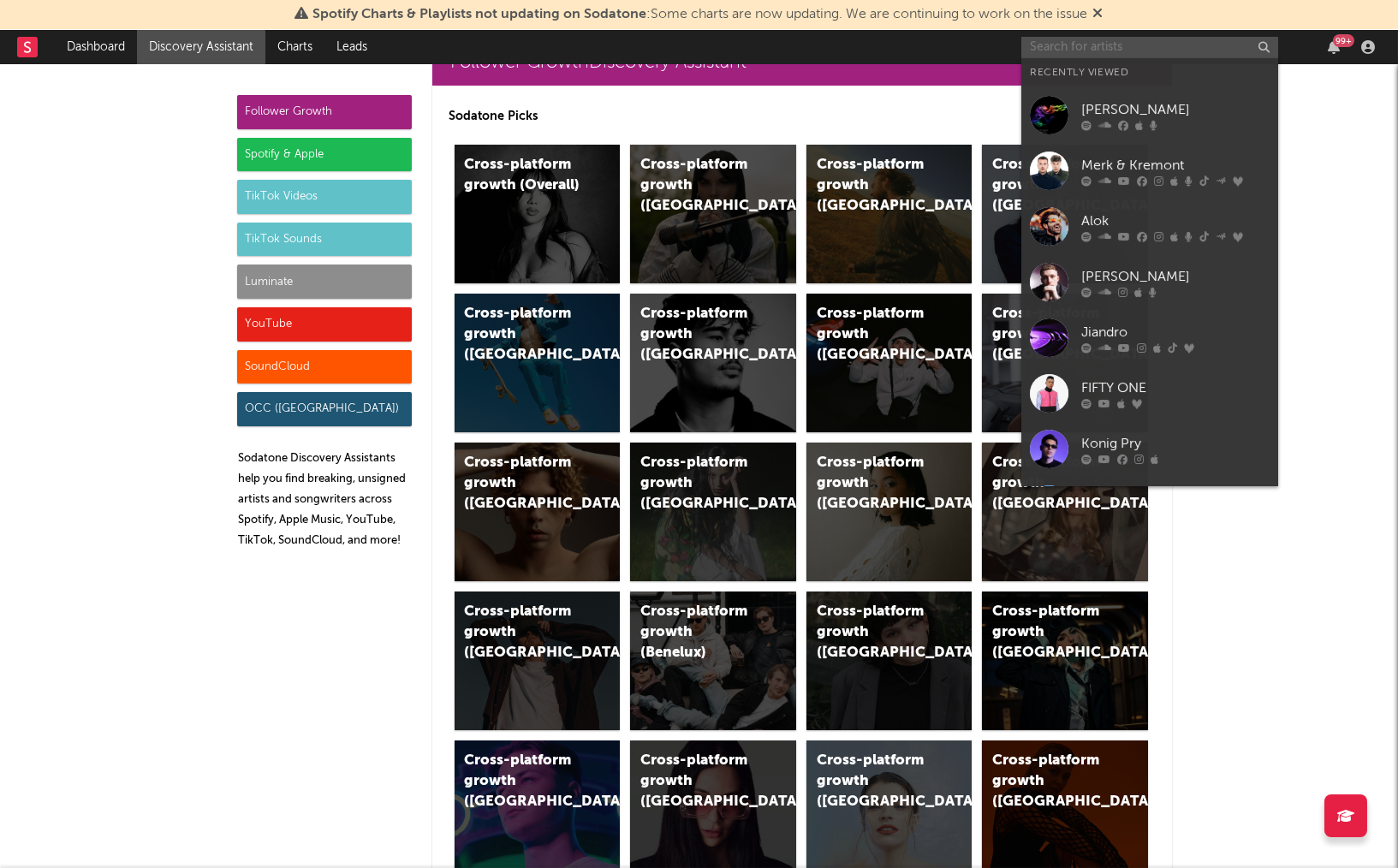
click at [1095, 52] on input "text" at bounding box center [1149, 47] width 257 height 21
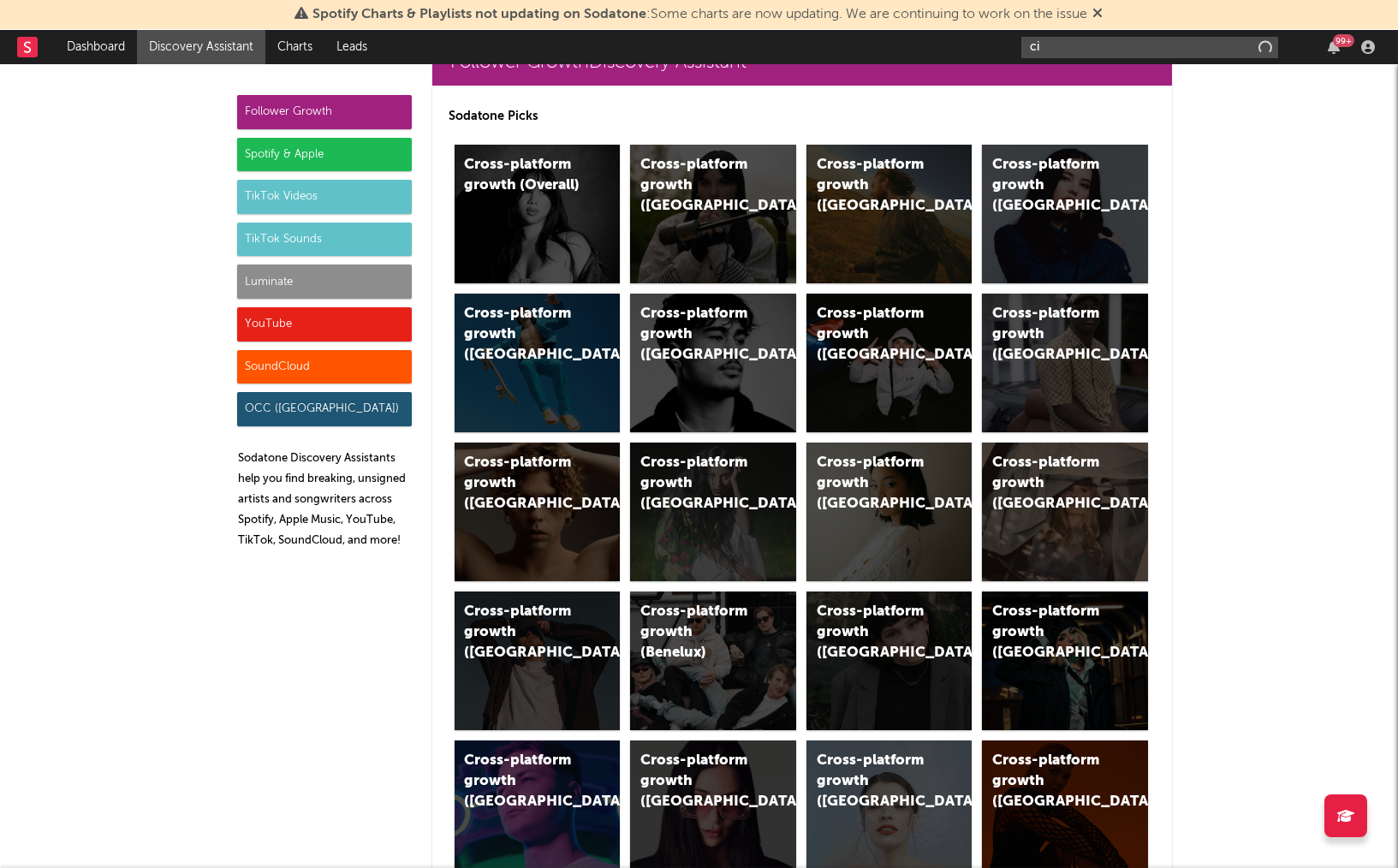
type input "cid"
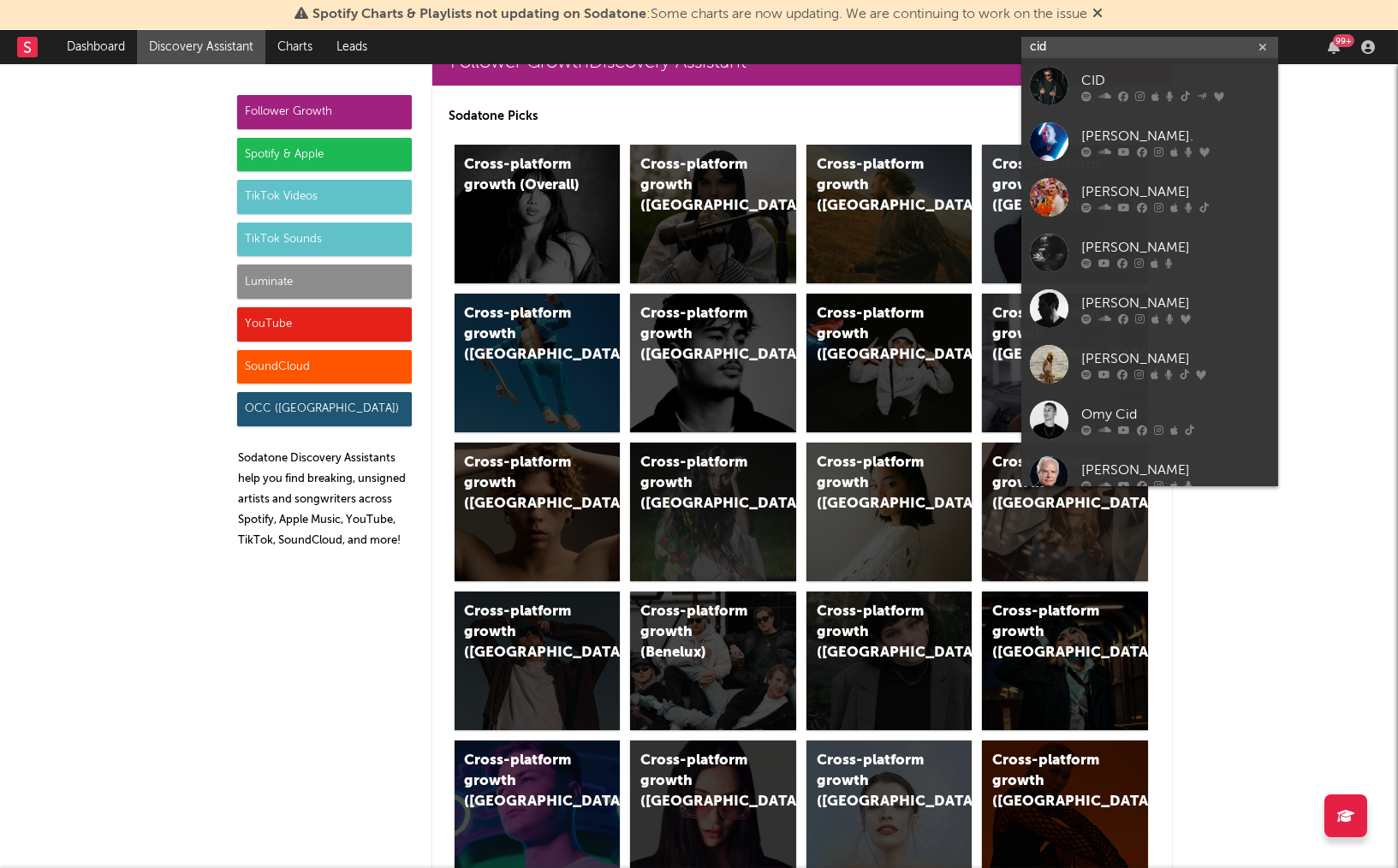
click at [1112, 52] on input "cid" at bounding box center [1149, 47] width 257 height 21
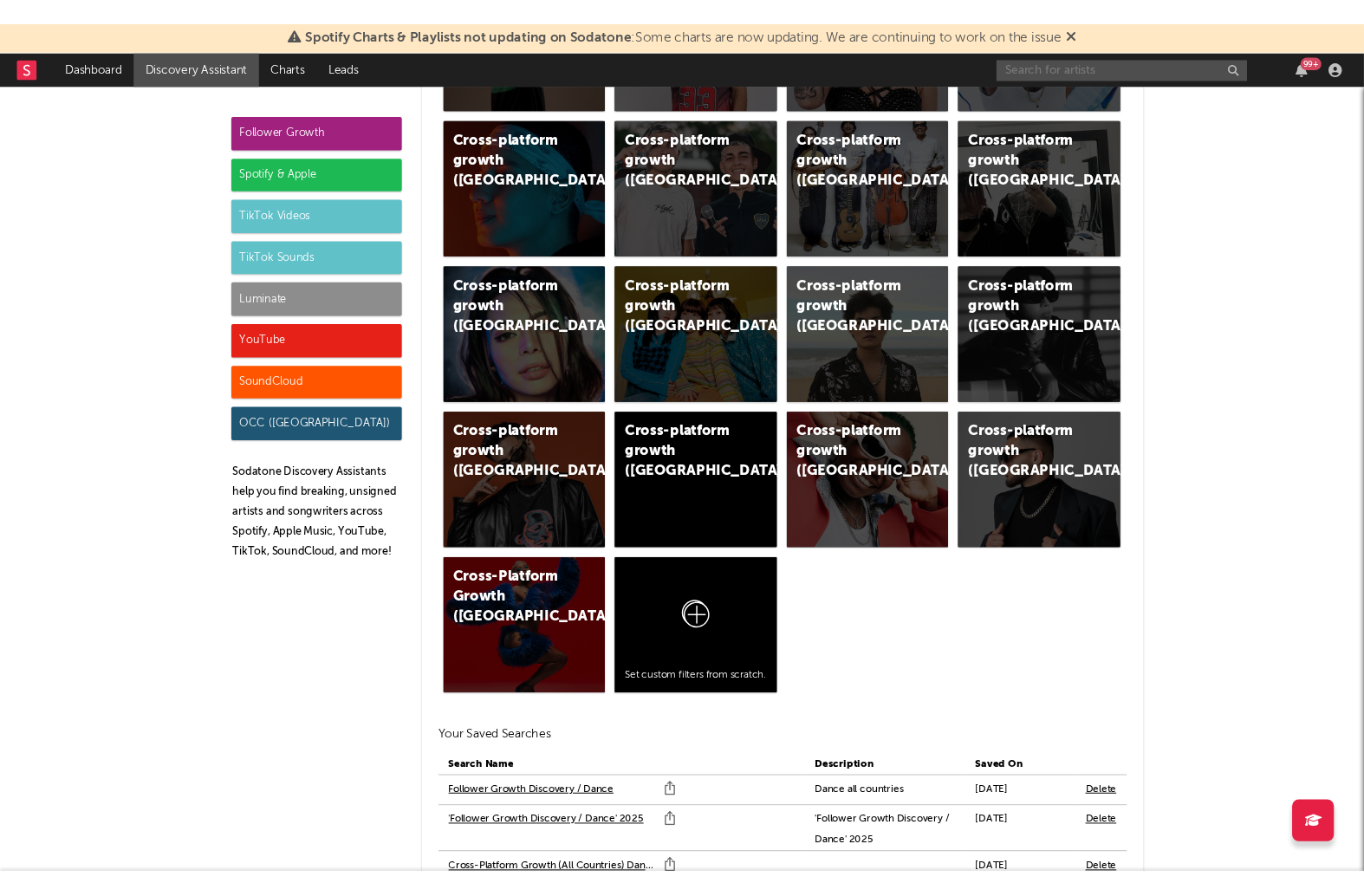
scroll to position [1018, 0]
